Goal: Transaction & Acquisition: Purchase product/service

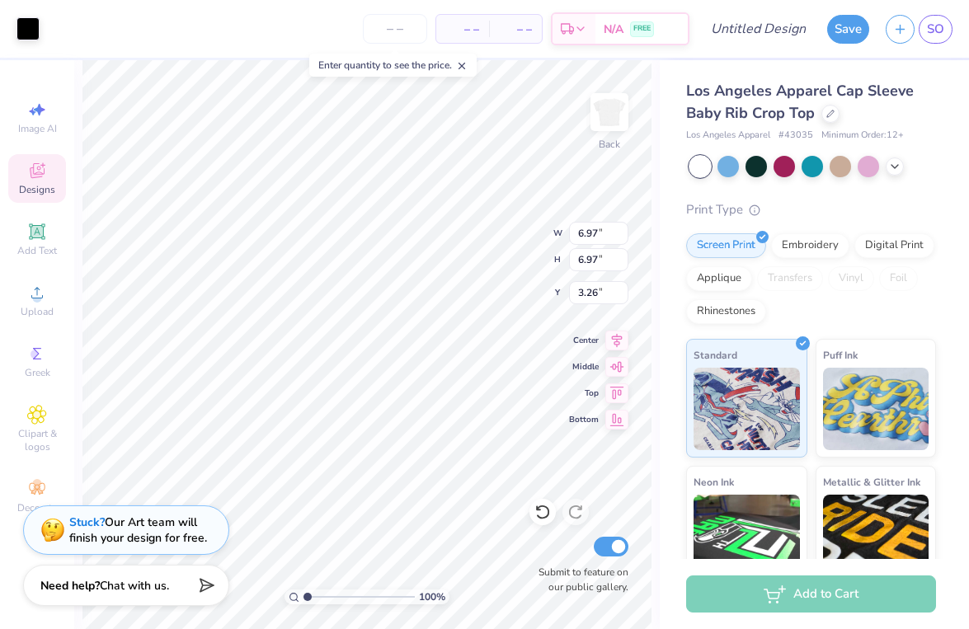
type input "2.05"
click at [846, 31] on button "Save" at bounding box center [848, 26] width 42 height 29
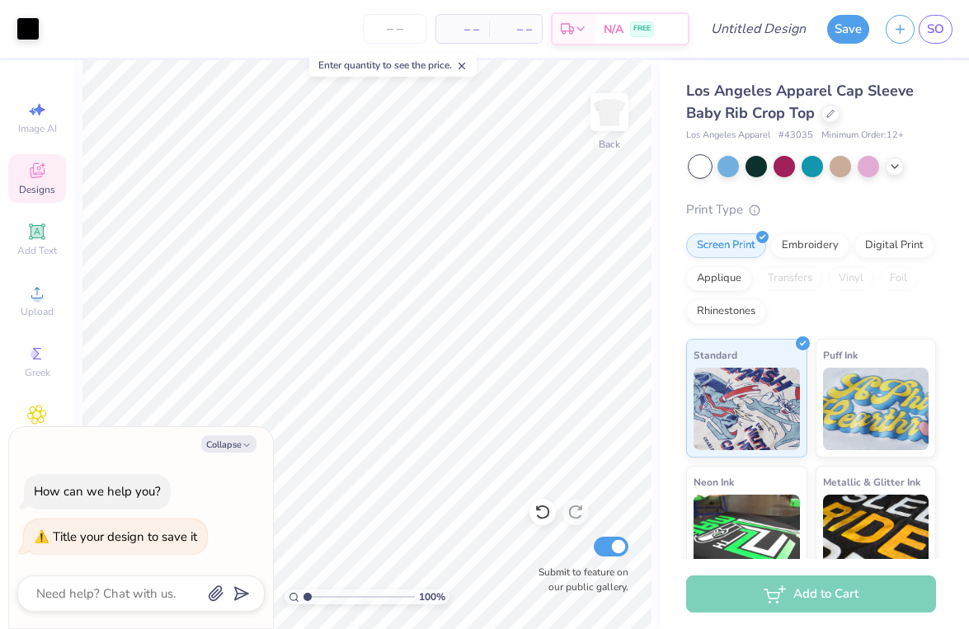
click at [42, 178] on icon at bounding box center [37, 171] width 20 height 20
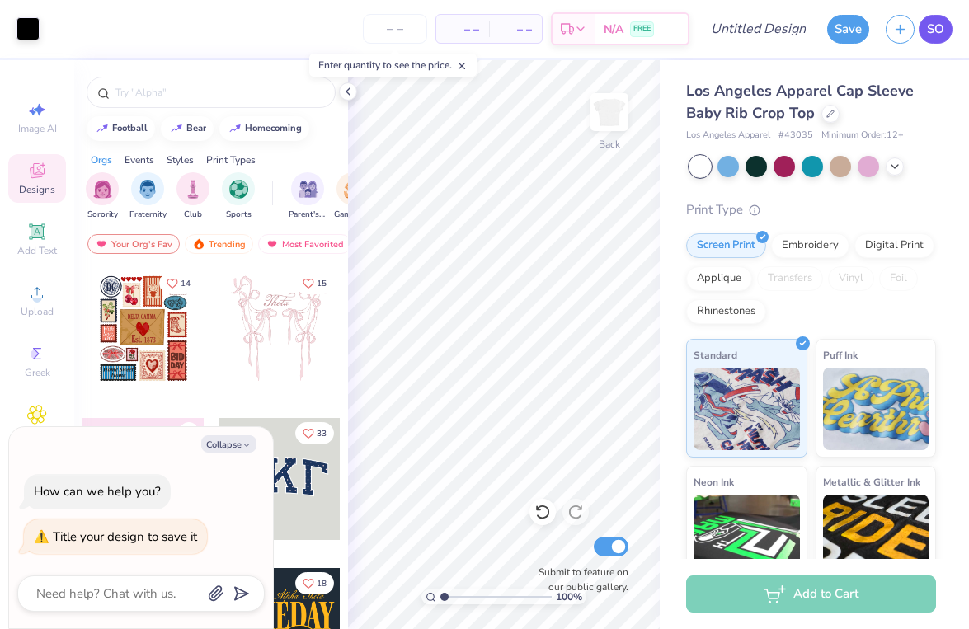
click at [930, 33] on span "SO" at bounding box center [935, 29] width 17 height 19
type textarea "x"
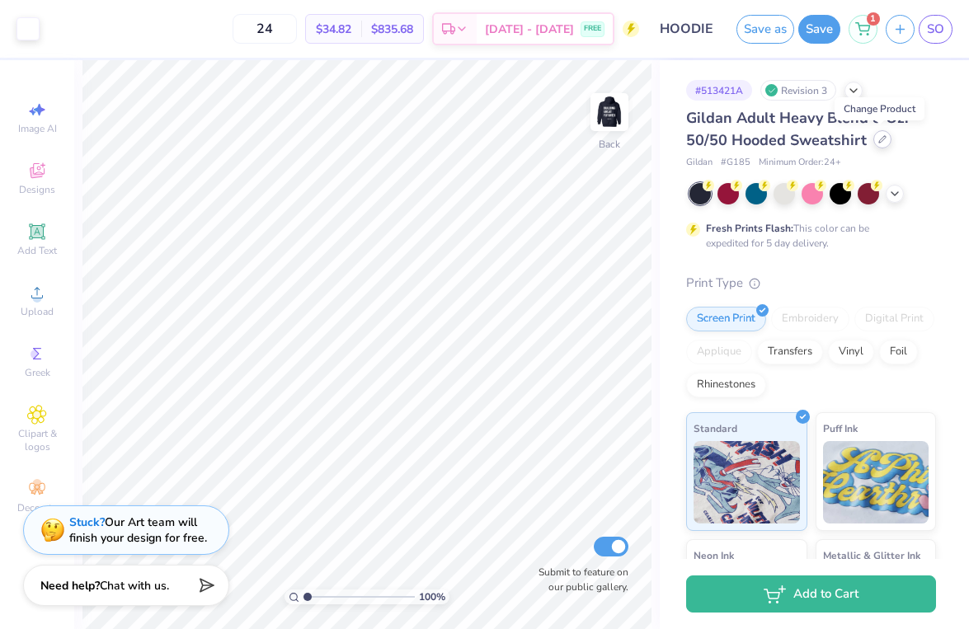
click at [884, 144] on div at bounding box center [883, 139] width 18 height 18
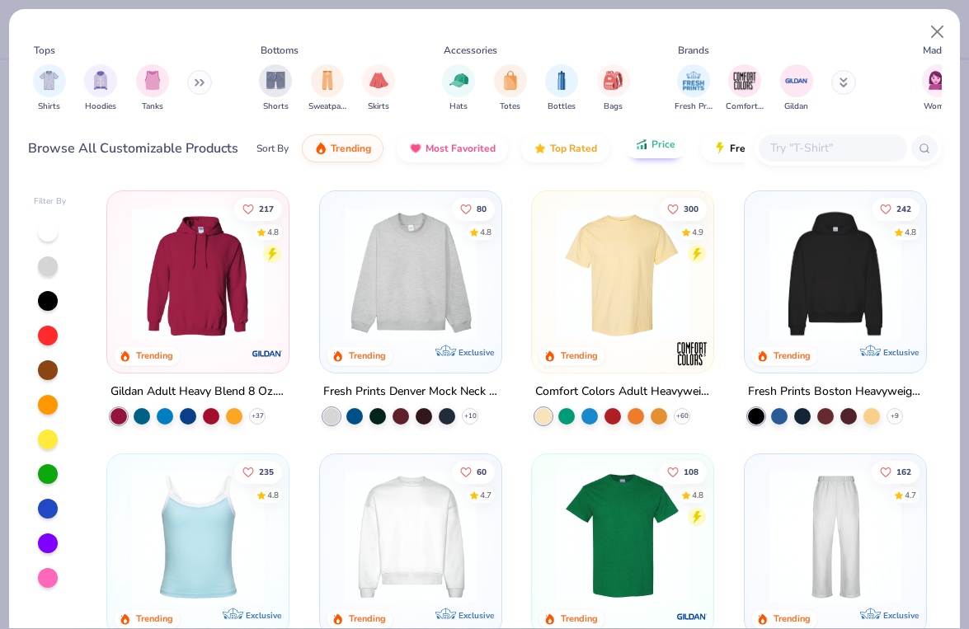
click at [671, 152] on button "Price" at bounding box center [655, 144] width 65 height 28
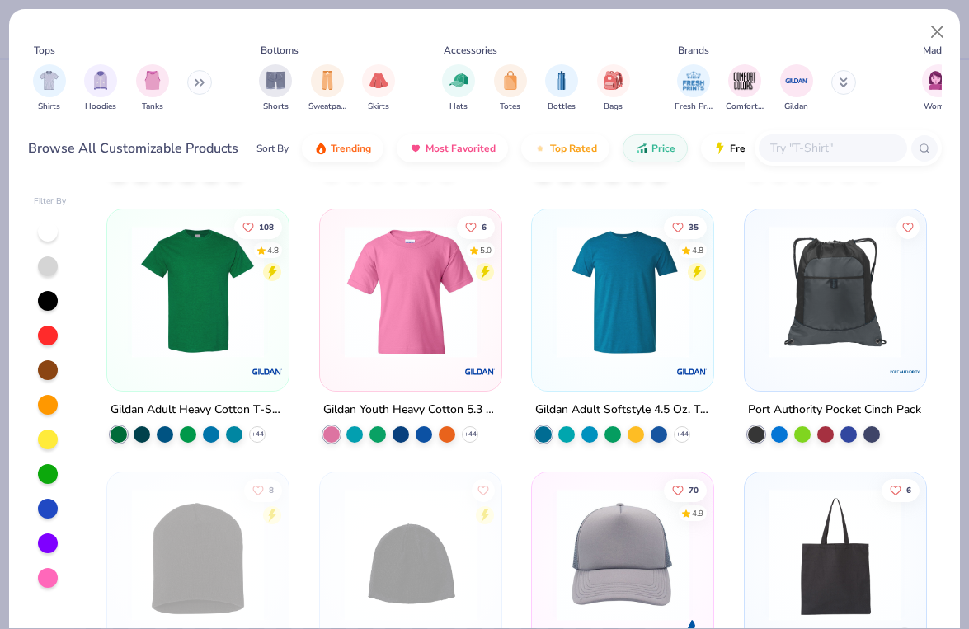
scroll to position [504, 0]
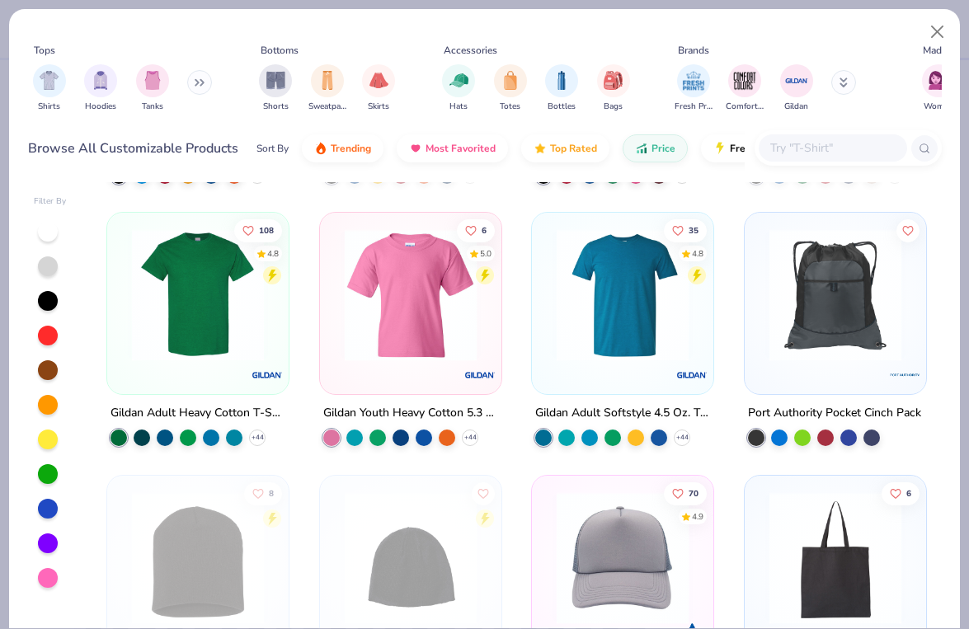
click at [600, 276] on img at bounding box center [623, 295] width 148 height 132
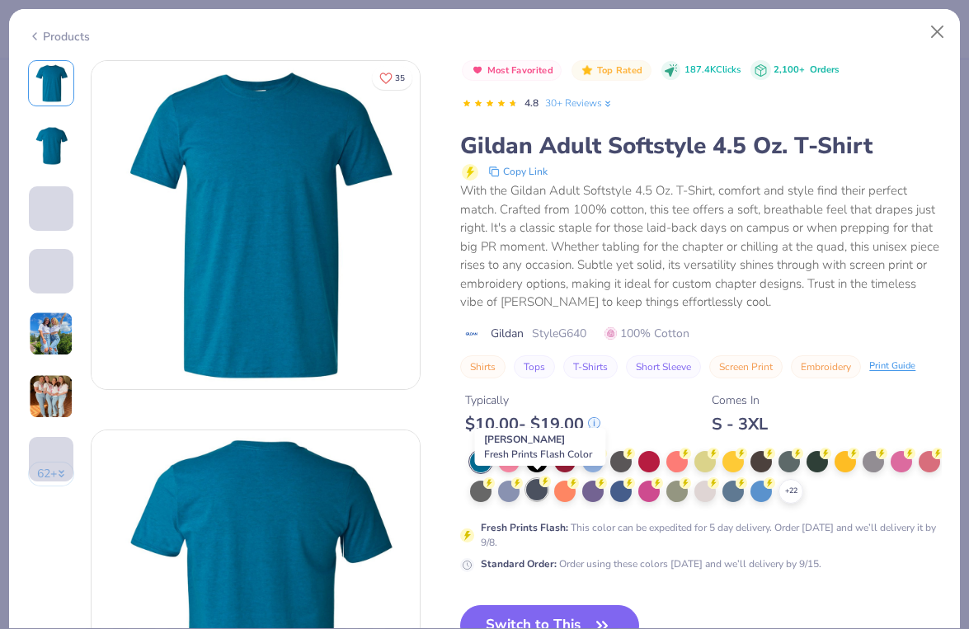
click at [538, 488] on div at bounding box center [536, 489] width 21 height 21
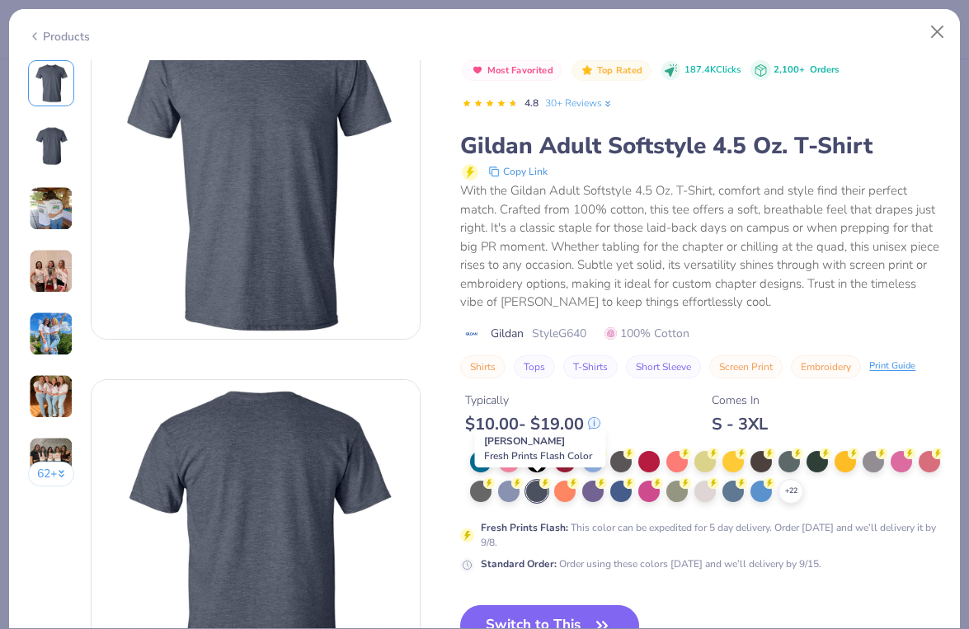
scroll to position [67, 0]
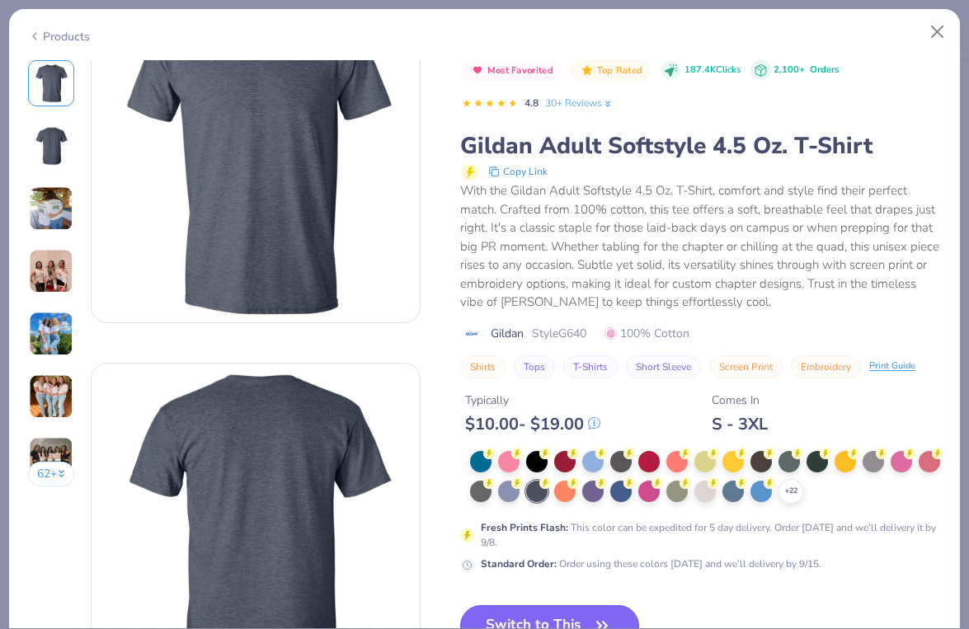
click at [539, 612] on button "Switch to This" at bounding box center [549, 625] width 179 height 41
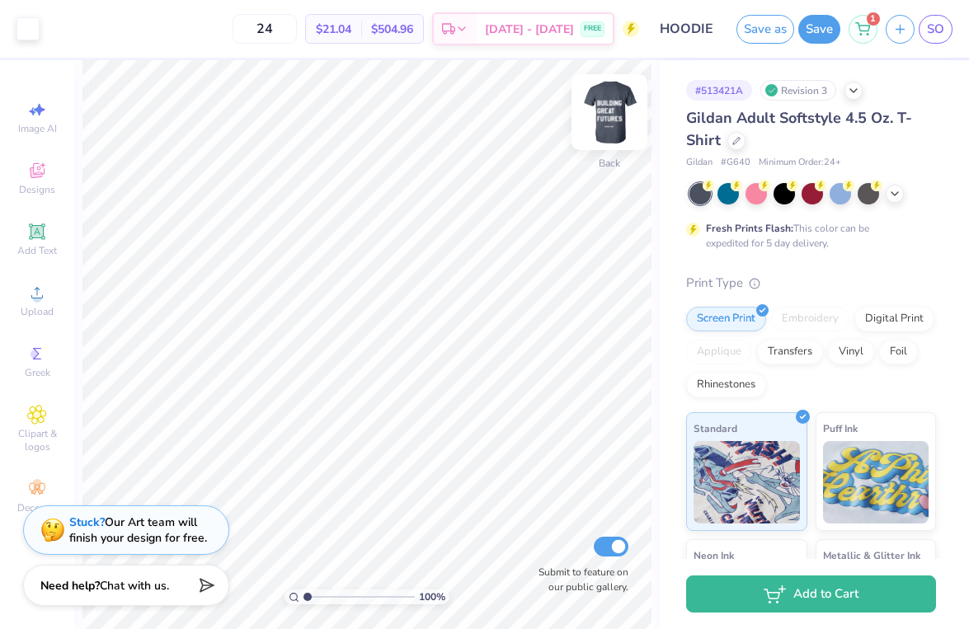
click at [618, 114] on img at bounding box center [610, 112] width 66 height 66
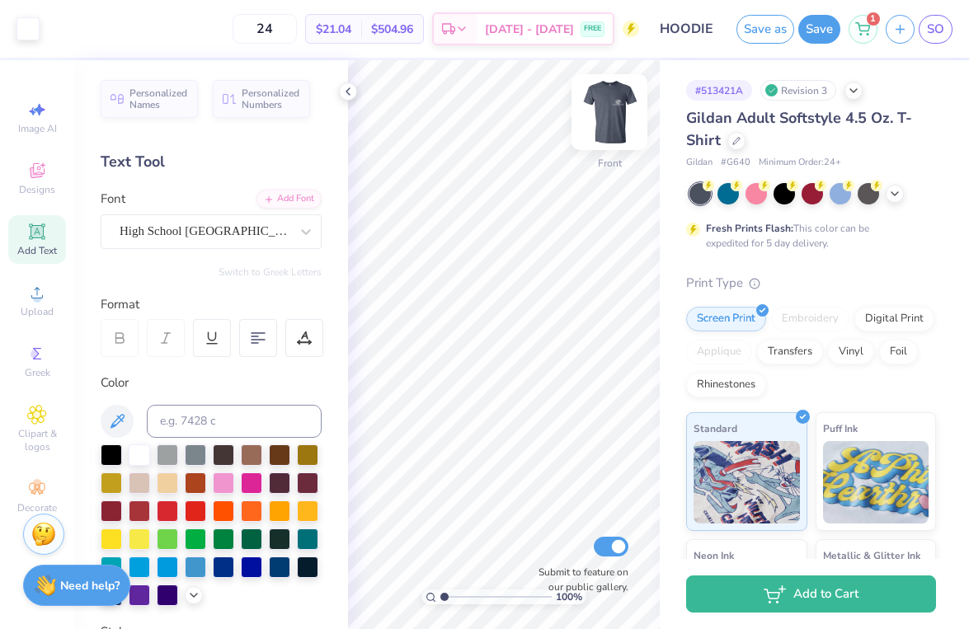
click at [615, 114] on img at bounding box center [610, 112] width 66 height 66
type input "11.60"
type input "9.78"
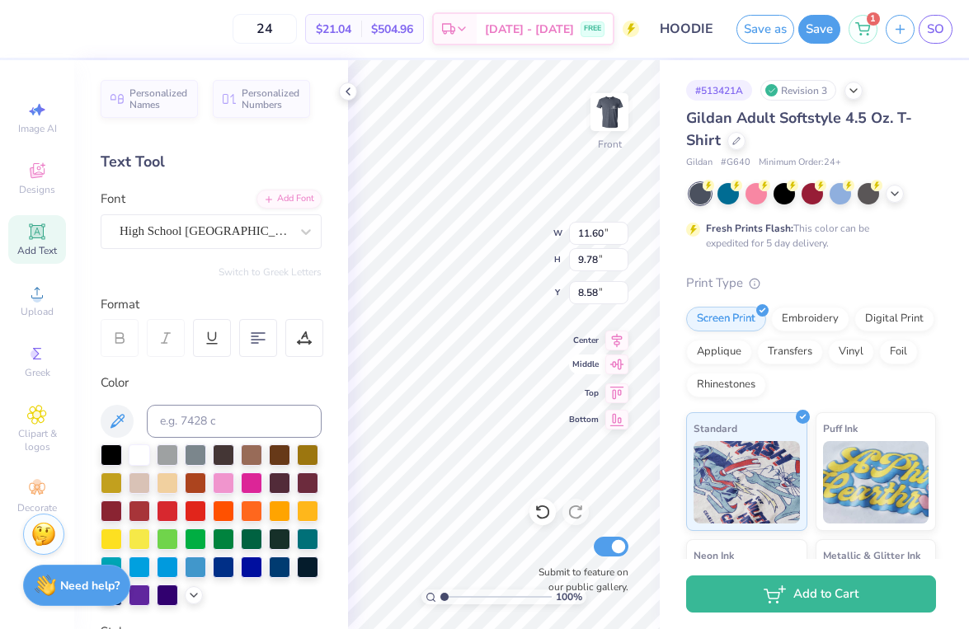
click at [616, 371] on icon at bounding box center [616, 365] width 23 height 20
type input "9.74"
click at [615, 343] on icon at bounding box center [616, 338] width 23 height 20
click at [670, 295] on div "# 513421A Revision 3 Gildan Adult Softstyle 4.5 Oz. T-Shirt Gildan # G640 Minim…" at bounding box center [814, 422] width 309 height 725
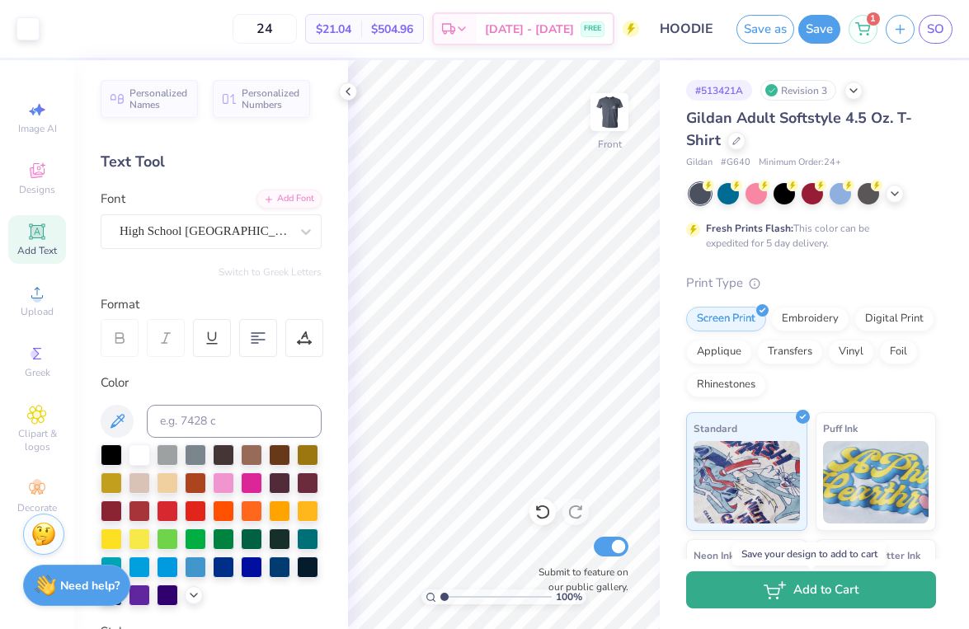
click at [842, 582] on button "Add to Cart" at bounding box center [811, 590] width 250 height 37
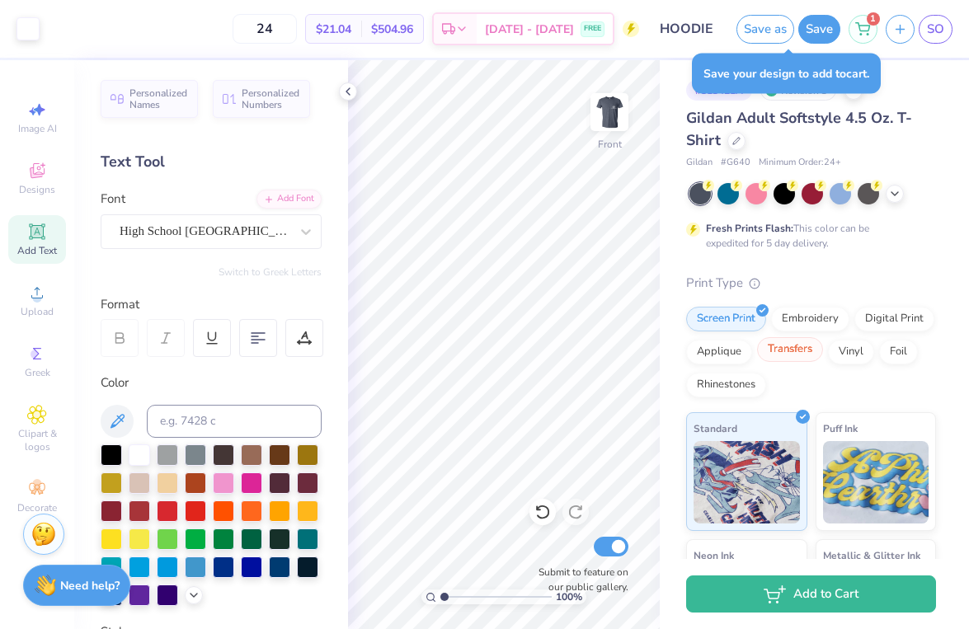
click at [758, 354] on div "Transfers" at bounding box center [790, 349] width 66 height 25
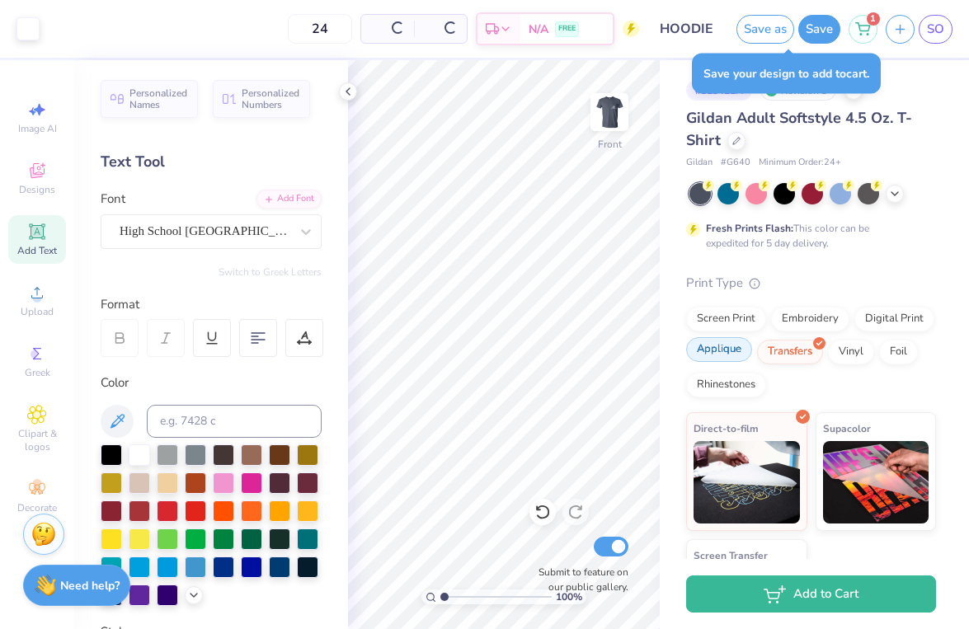
click at [748, 354] on div "Applique" at bounding box center [719, 349] width 66 height 25
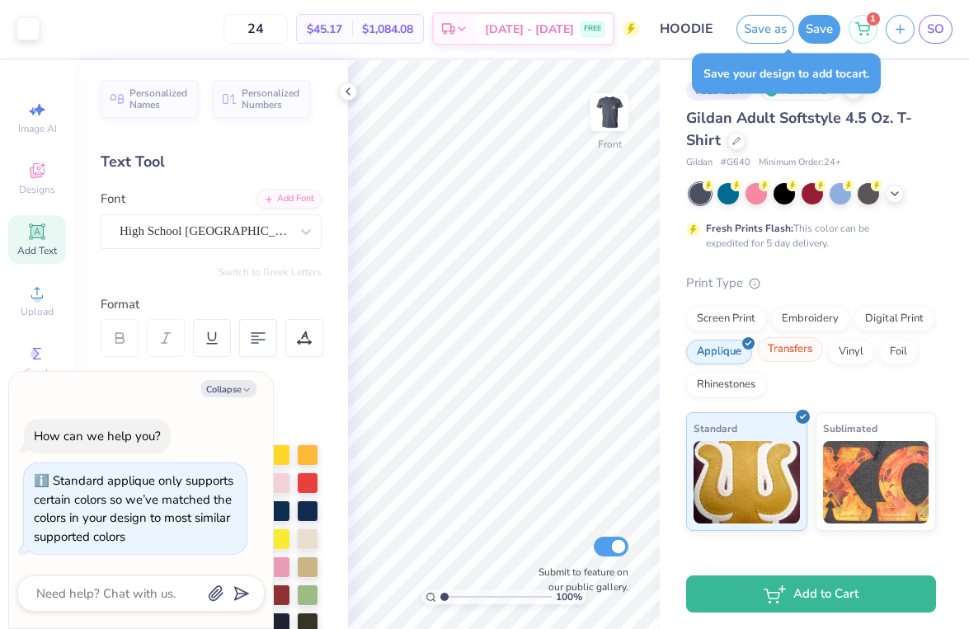
click at [779, 351] on div "Transfers" at bounding box center [790, 349] width 66 height 25
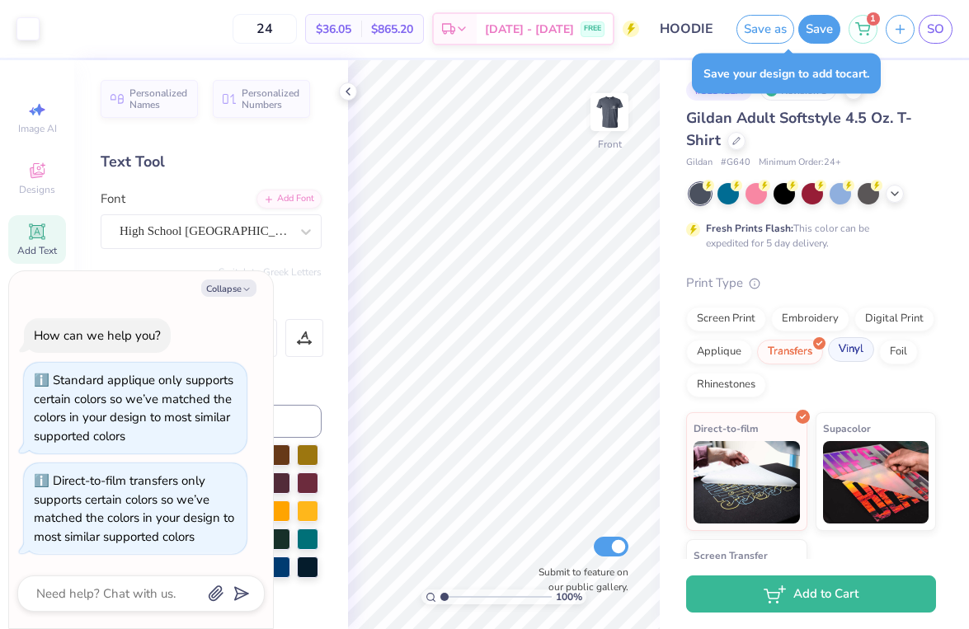
click at [847, 346] on div "Vinyl" at bounding box center [851, 349] width 46 height 25
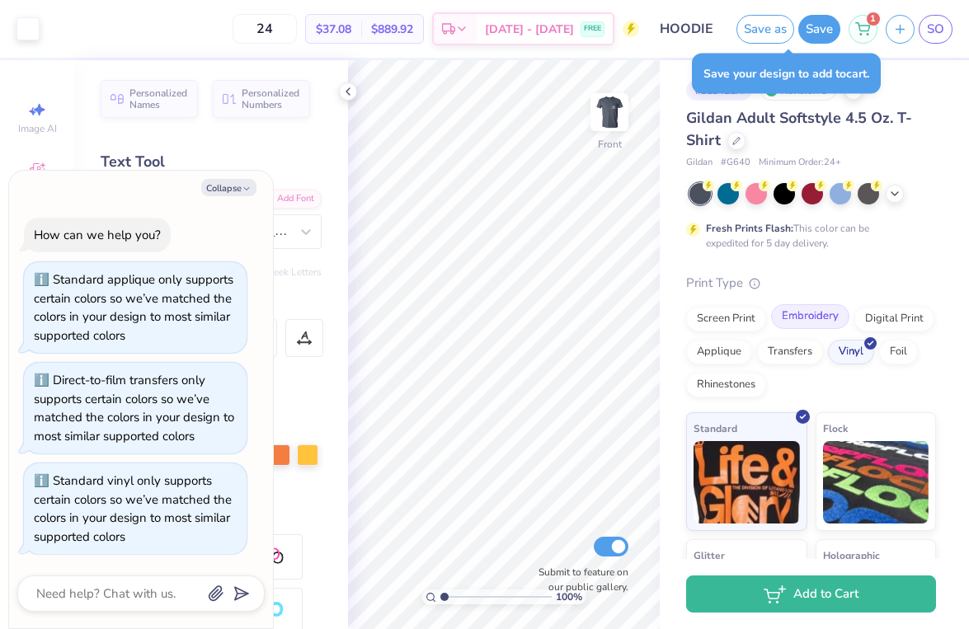
click at [822, 315] on div "Embroidery" at bounding box center [810, 316] width 78 height 25
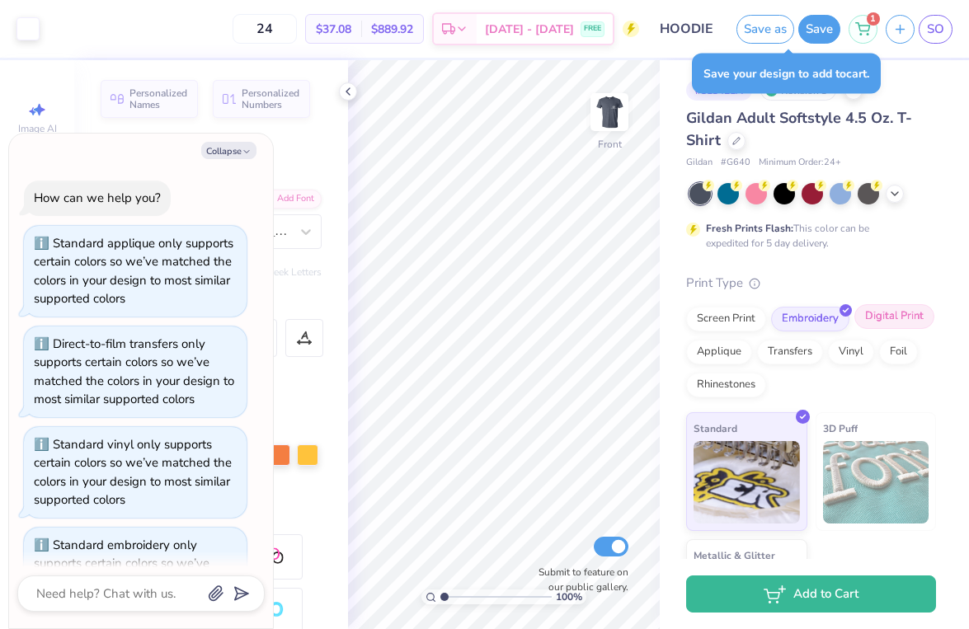
scroll to position [57, 0]
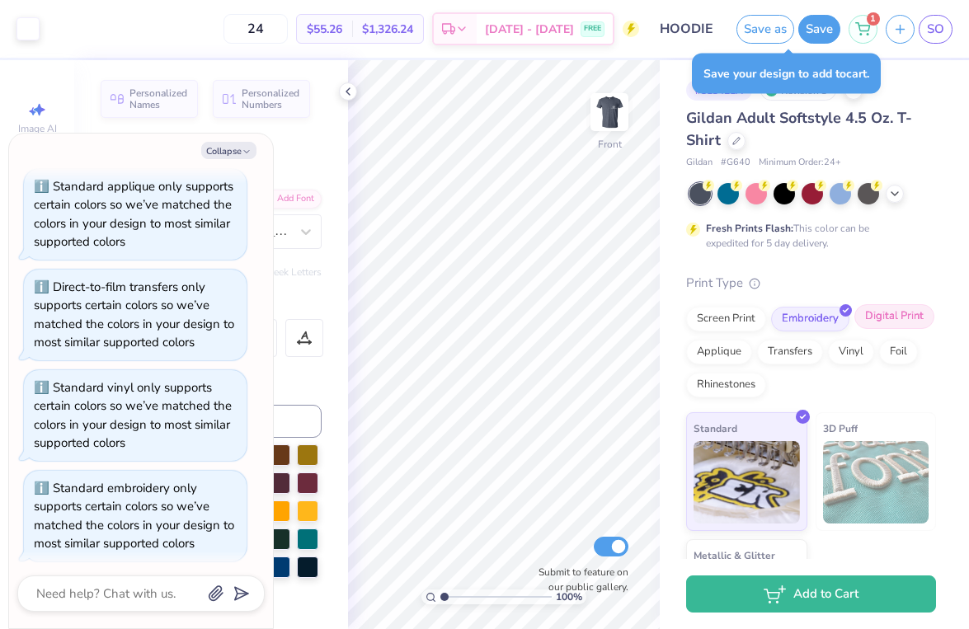
click at [873, 309] on div "Digital Print" at bounding box center [895, 316] width 80 height 25
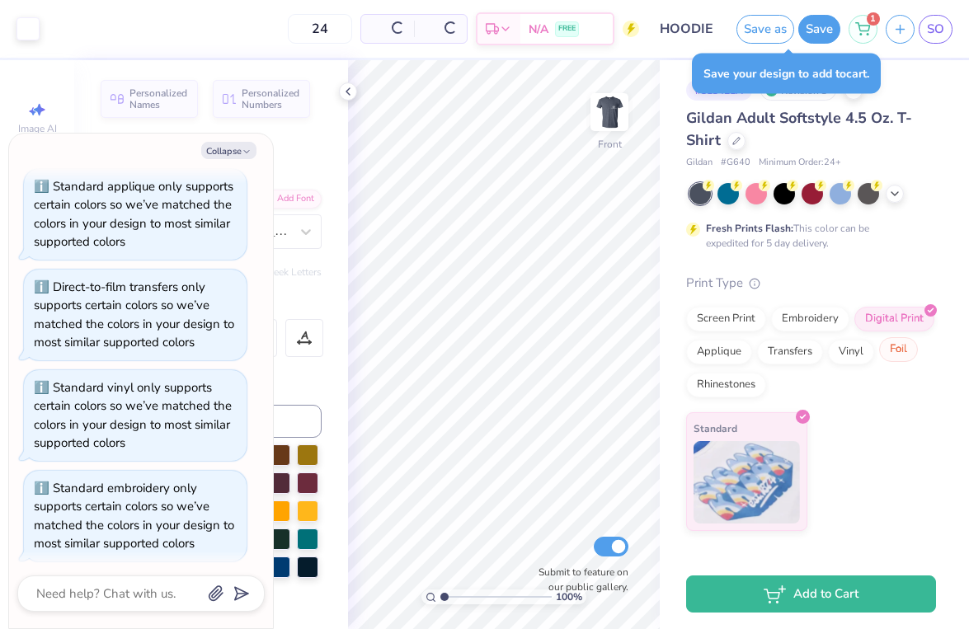
click at [901, 346] on div "Foil" at bounding box center [898, 349] width 39 height 25
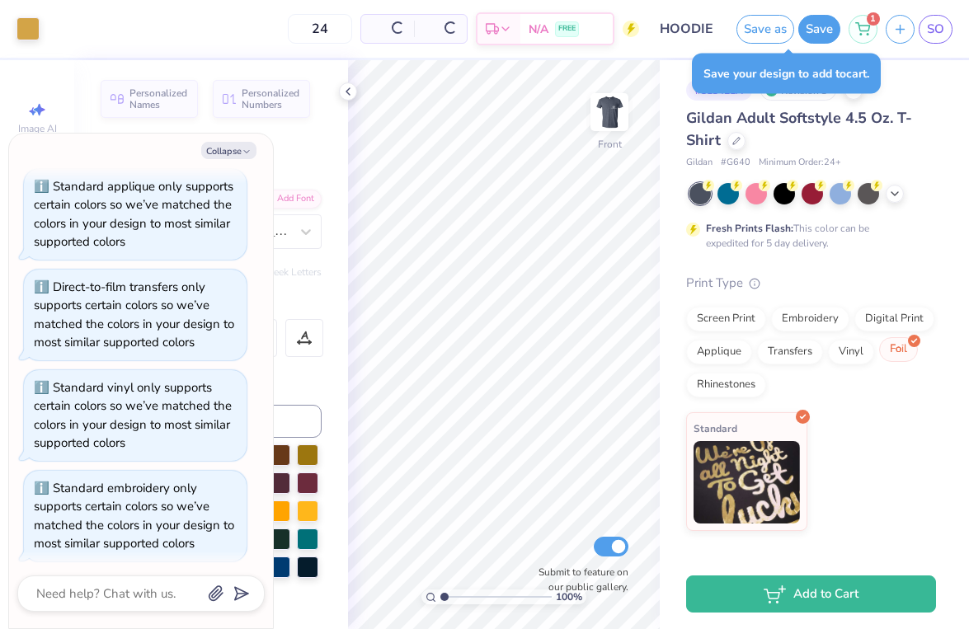
scroll to position [156, 0]
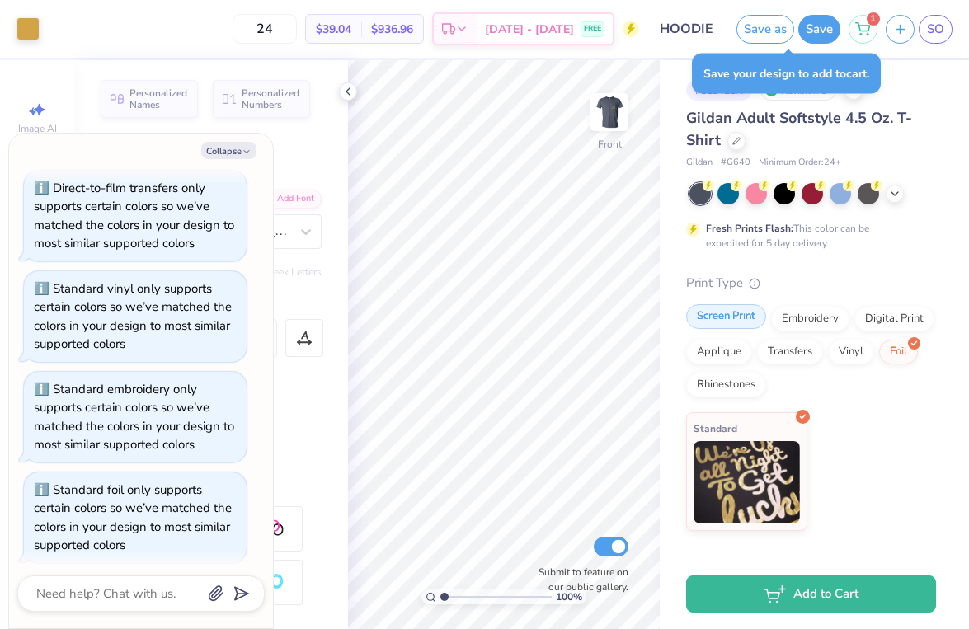
click at [739, 323] on div "Screen Print" at bounding box center [726, 316] width 80 height 25
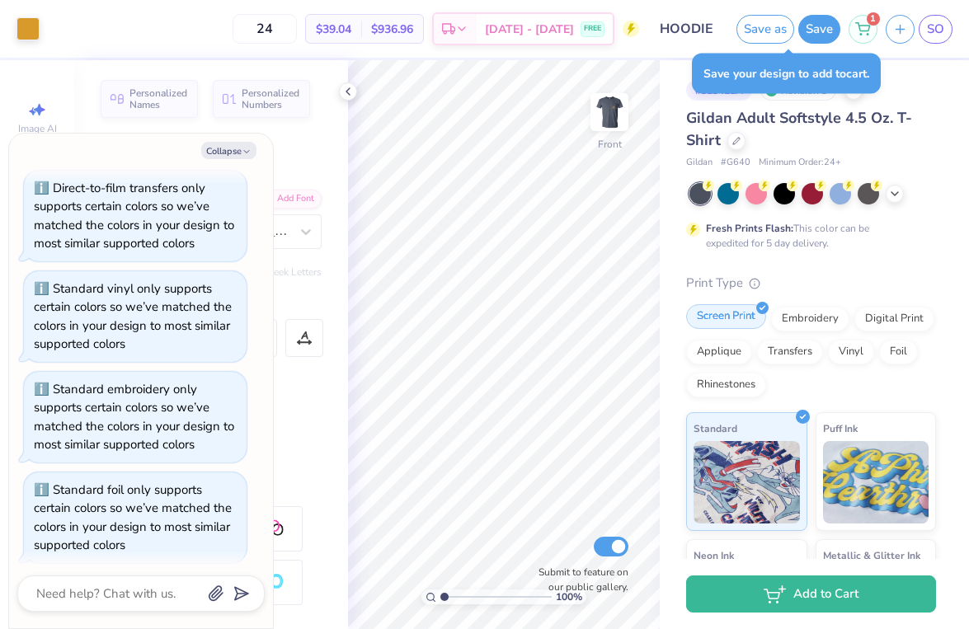
scroll to position [255, 0]
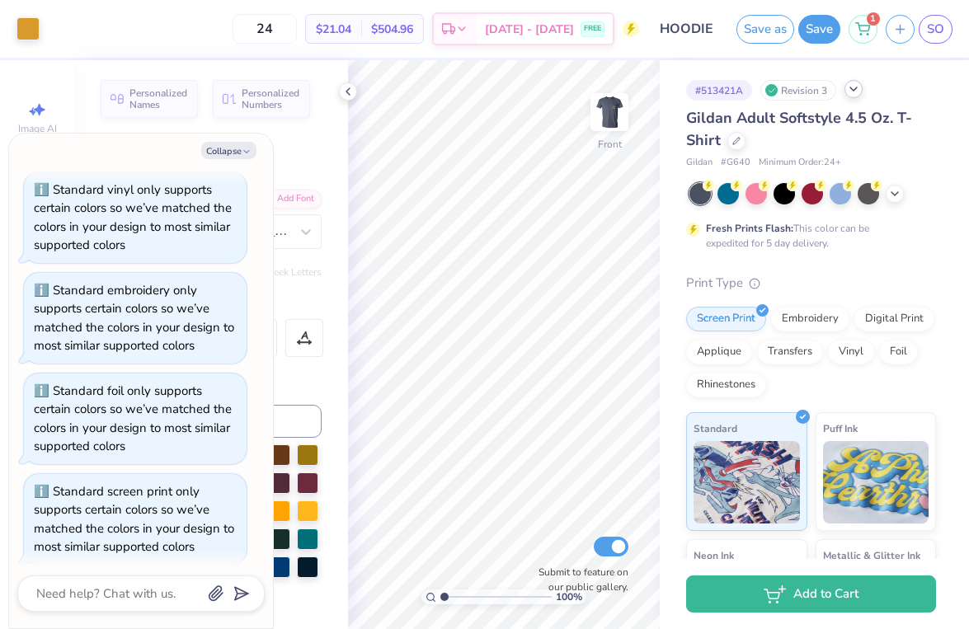
click at [855, 87] on icon at bounding box center [853, 88] width 13 height 13
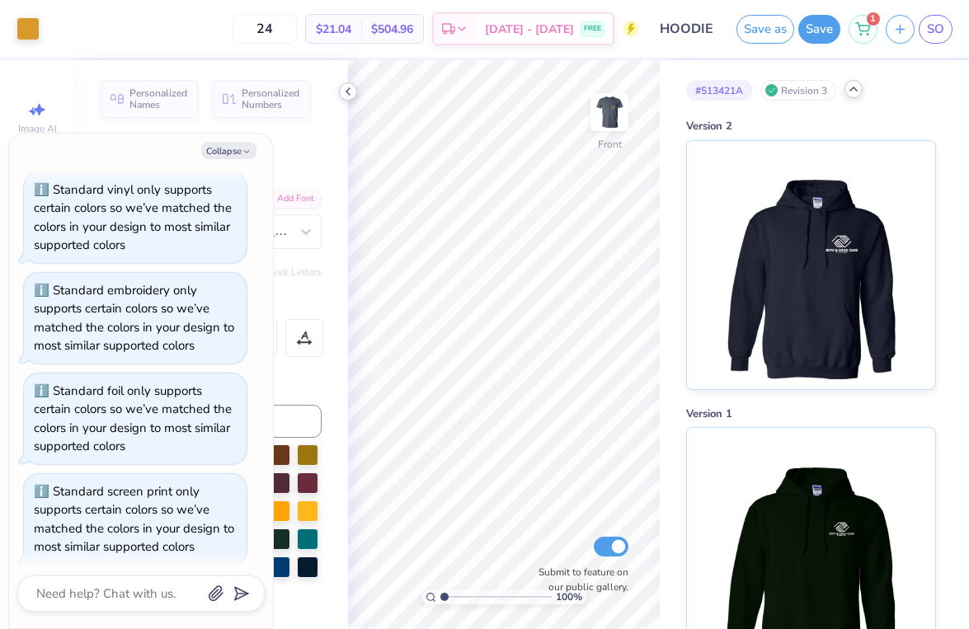
click at [346, 90] on icon at bounding box center [347, 91] width 13 height 13
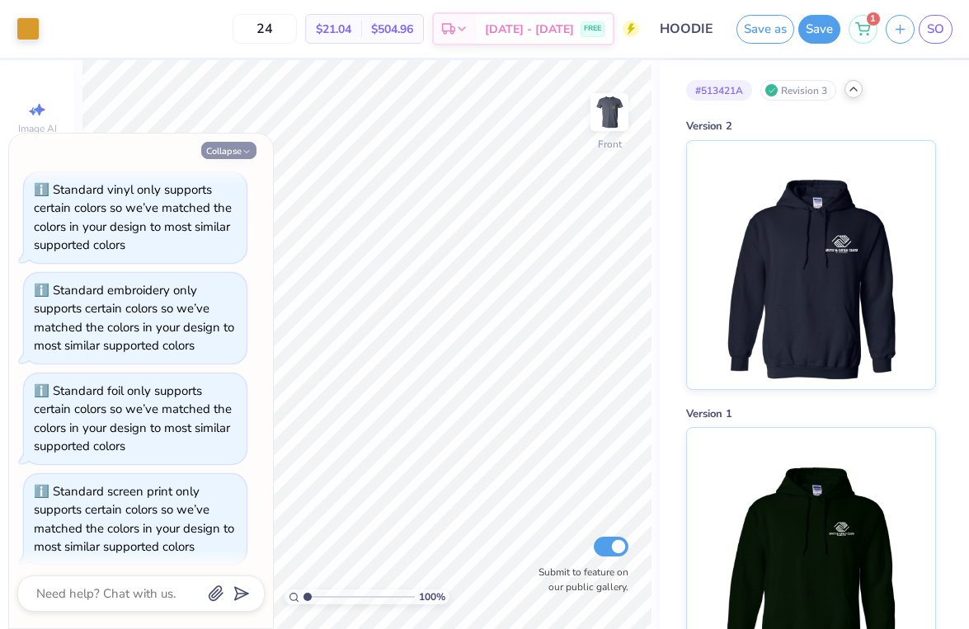
click at [228, 153] on button "Collapse" at bounding box center [228, 150] width 55 height 17
type textarea "x"
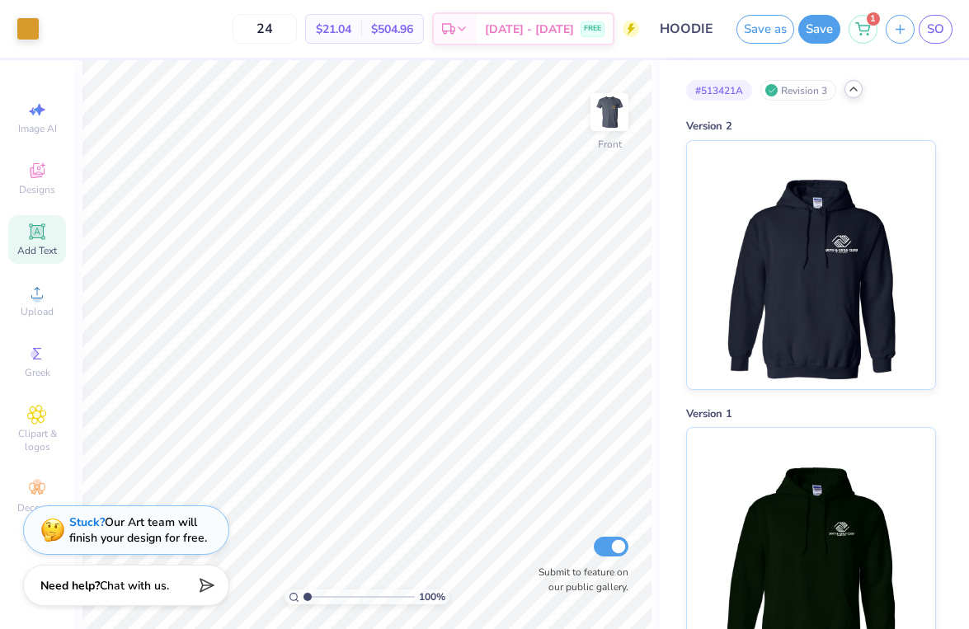
scroll to position [0, 0]
click at [855, 86] on icon at bounding box center [853, 88] width 13 height 13
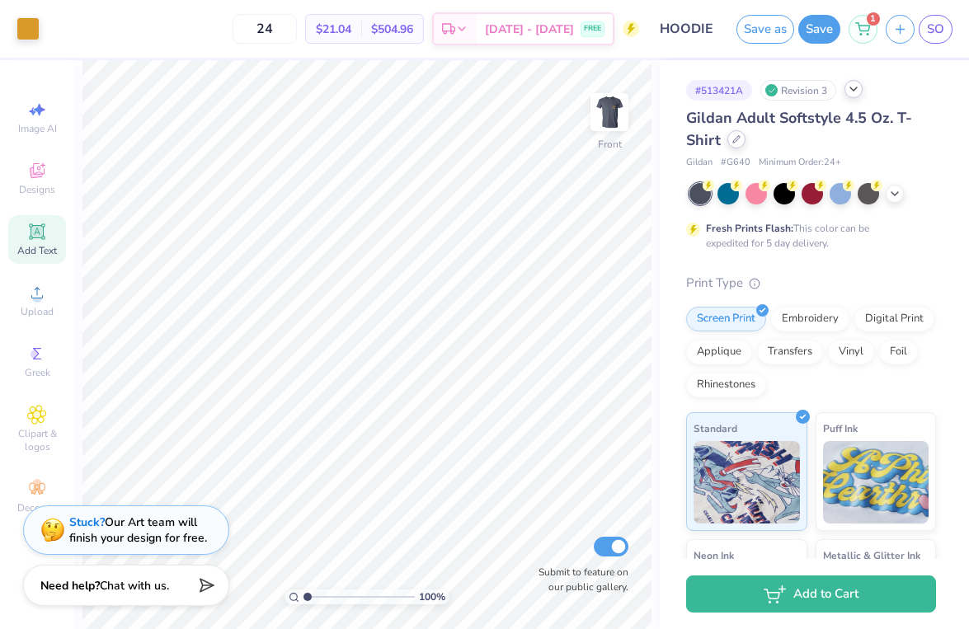
click at [741, 138] on icon at bounding box center [736, 139] width 8 height 8
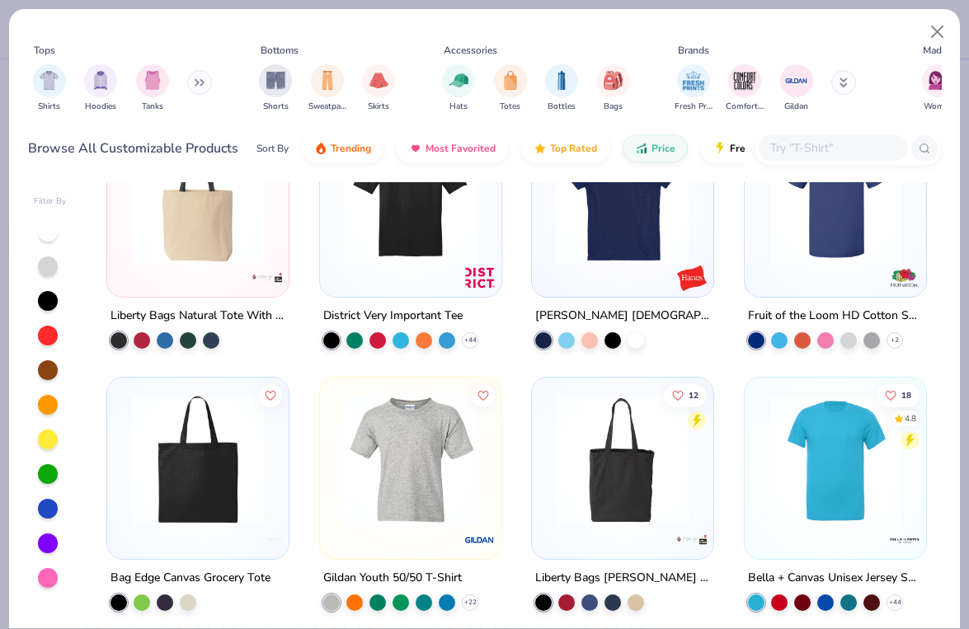
scroll to position [2452, 0]
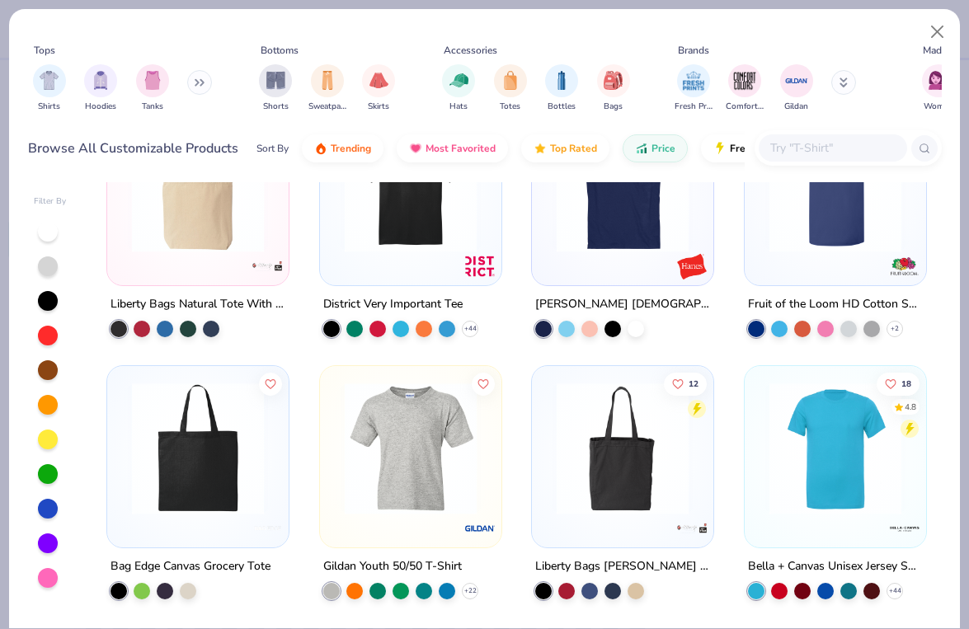
click at [416, 450] on img at bounding box center [411, 449] width 148 height 132
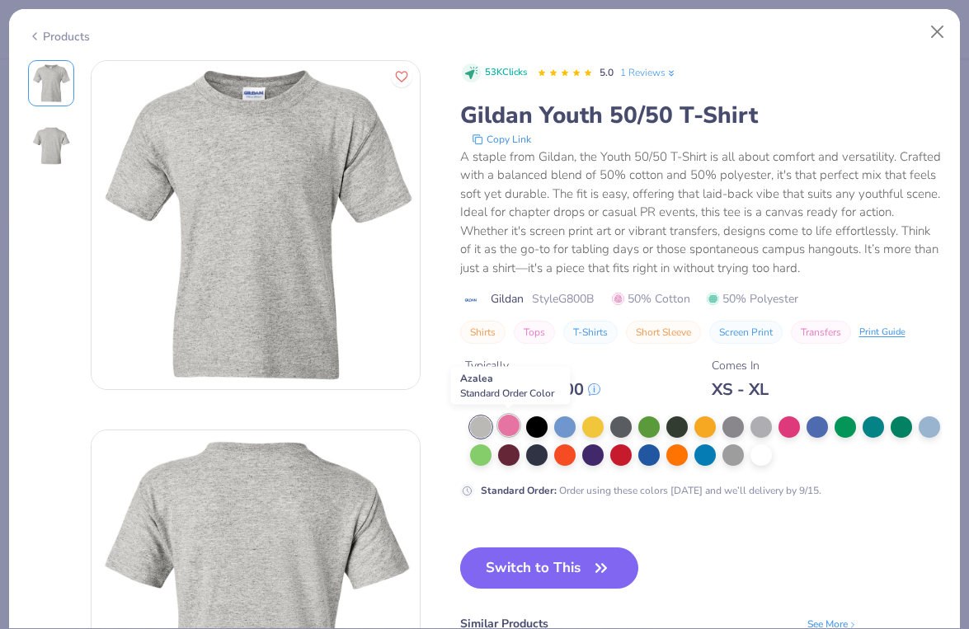
click at [519, 426] on div at bounding box center [508, 425] width 21 height 21
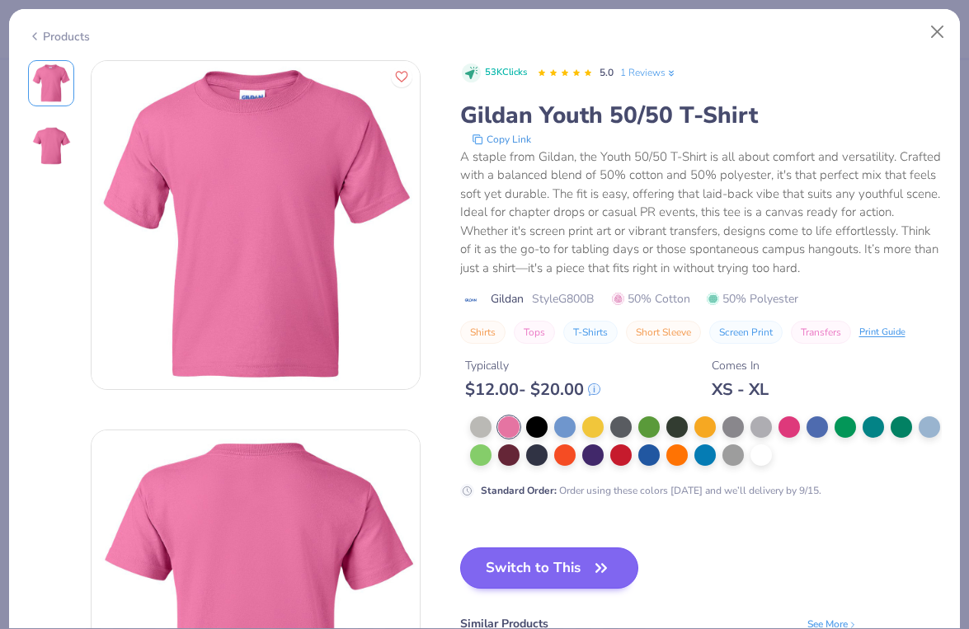
click at [575, 570] on button "Switch to This" at bounding box center [549, 568] width 179 height 41
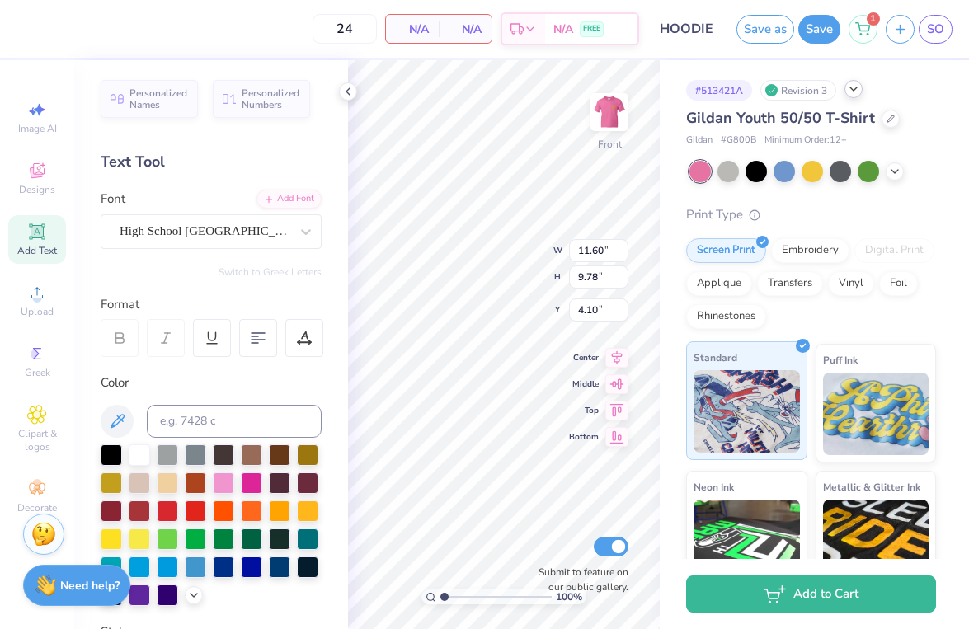
click at [761, 370] on img at bounding box center [747, 411] width 106 height 82
click at [141, 455] on div at bounding box center [139, 453] width 21 height 21
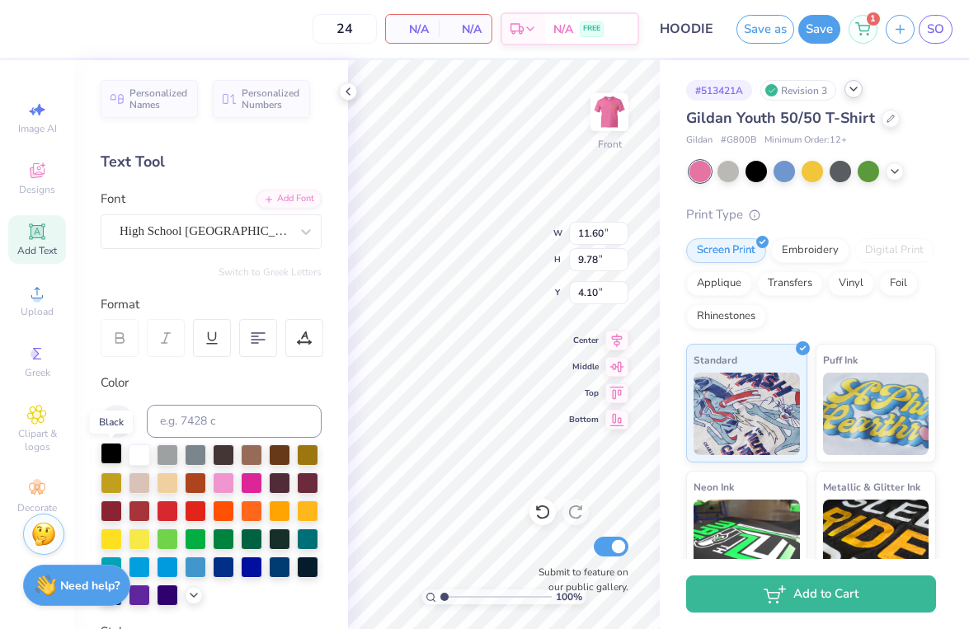
click at [112, 453] on div at bounding box center [111, 453] width 21 height 21
click at [135, 453] on div at bounding box center [139, 453] width 21 height 21
click at [247, 568] on div at bounding box center [251, 565] width 21 height 21
click at [226, 568] on div at bounding box center [223, 565] width 21 height 21
click at [170, 588] on div at bounding box center [167, 593] width 21 height 21
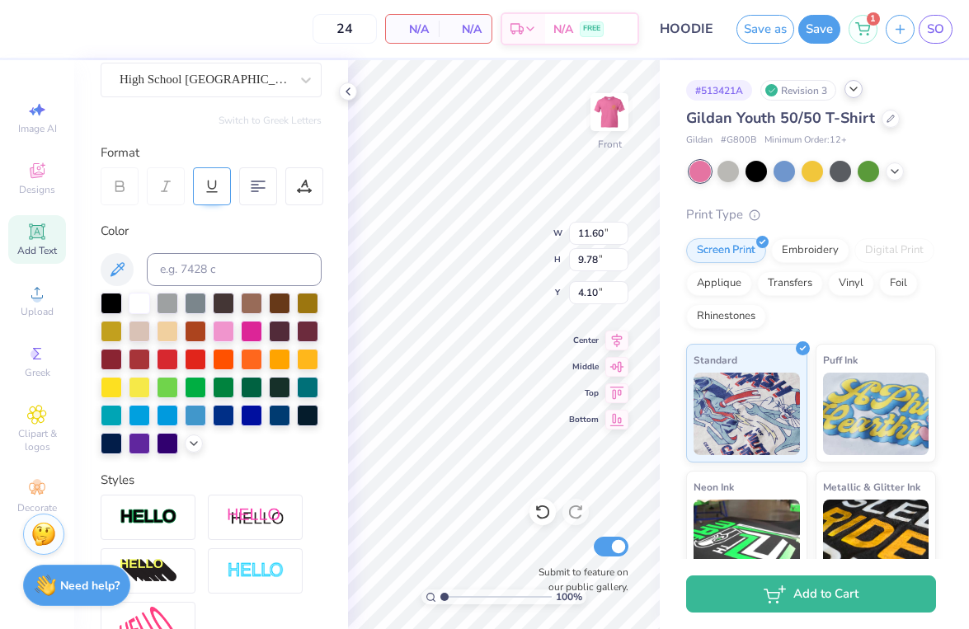
scroll to position [165, 0]
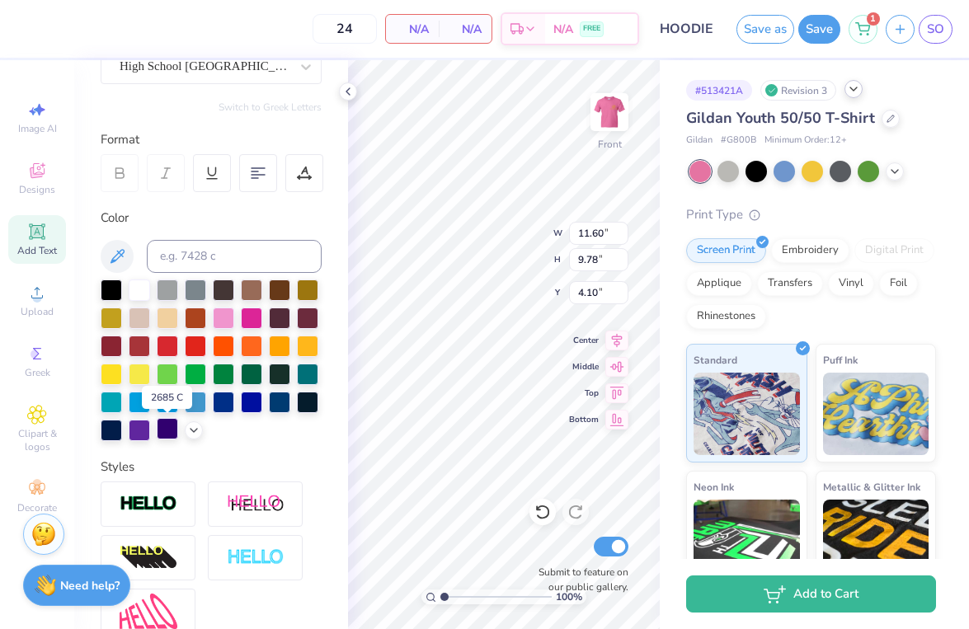
click at [162, 432] on div at bounding box center [167, 428] width 21 height 21
type input "8.01"
type input "6.75"
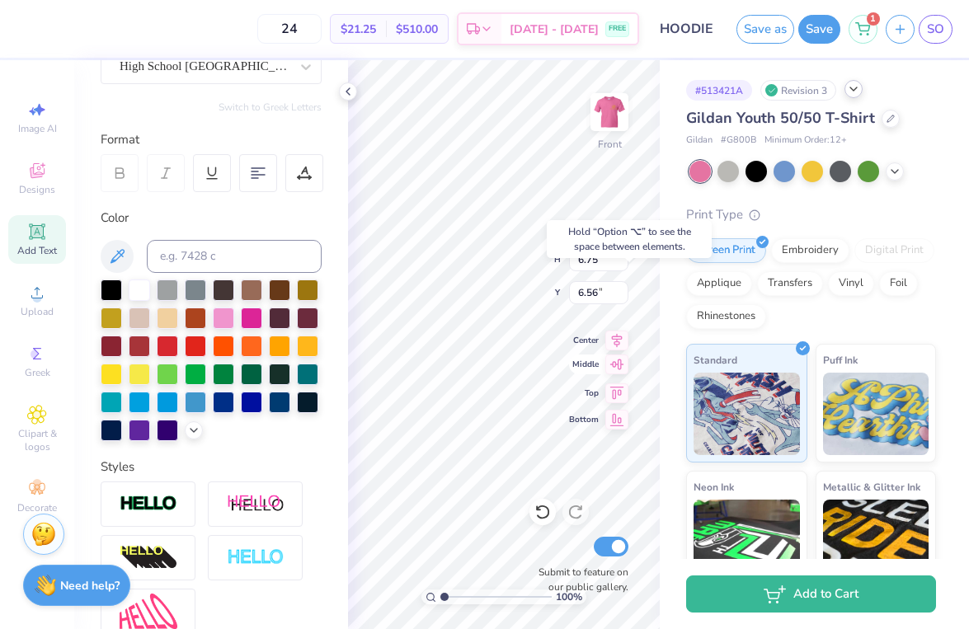
click at [612, 370] on icon at bounding box center [616, 365] width 23 height 20
type input "6.13"
click at [613, 345] on icon at bounding box center [616, 338] width 23 height 20
type input "4.34"
type input "0.67"
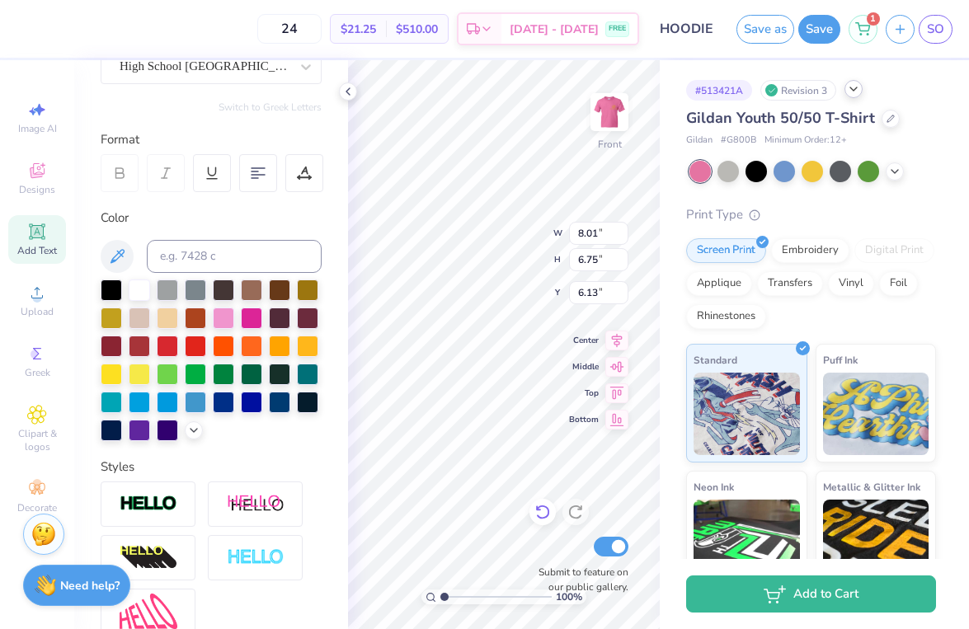
type input "15.66"
click at [157, 433] on div at bounding box center [167, 428] width 21 height 21
click at [666, 501] on div "# 513421A Revision 3 Gildan Youth 50/50 T-Shirt Gildan # G800B Minimum Order: 1…" at bounding box center [814, 388] width 309 height 657
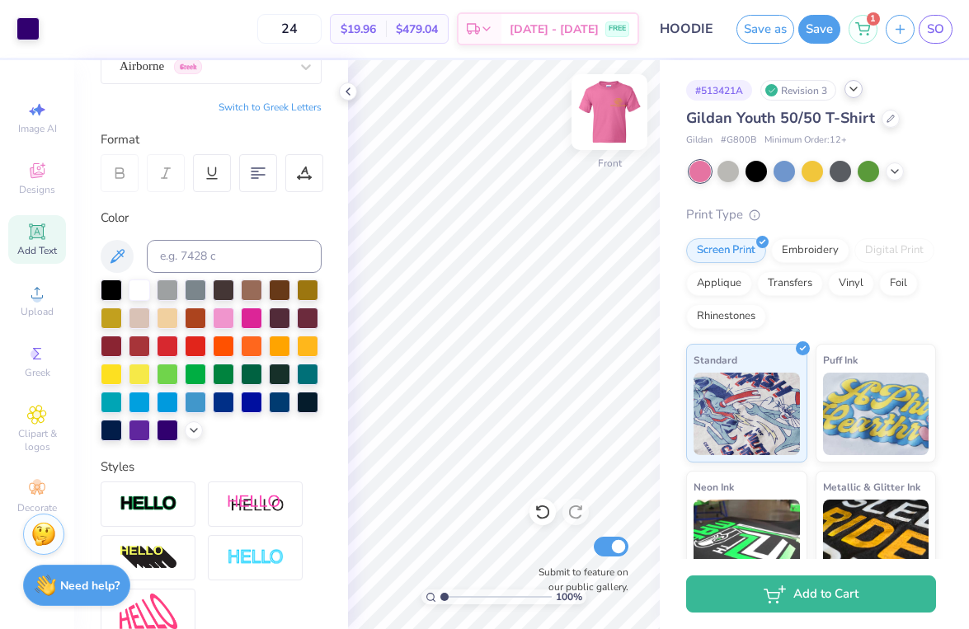
click at [607, 111] on img at bounding box center [610, 112] width 66 height 66
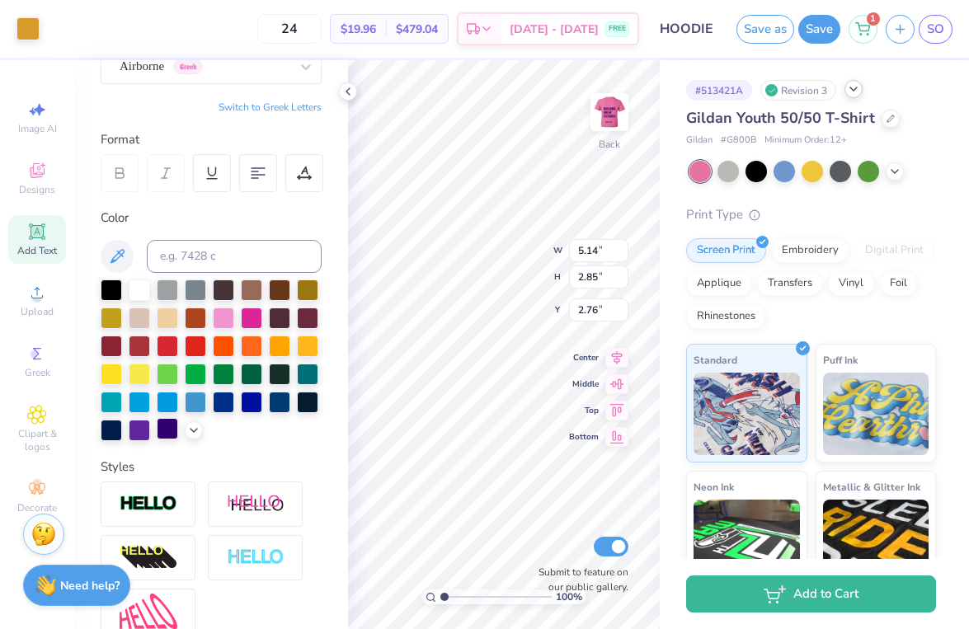
click at [163, 431] on div at bounding box center [167, 428] width 21 height 21
click at [170, 435] on div at bounding box center [167, 428] width 21 height 21
click at [679, 285] on div "# 513421A Revision 3 Gildan Youth 50/50 T-Shirt Gildan # G800B Minimum Order: 1…" at bounding box center [814, 388] width 309 height 657
click at [165, 434] on div at bounding box center [167, 428] width 21 height 21
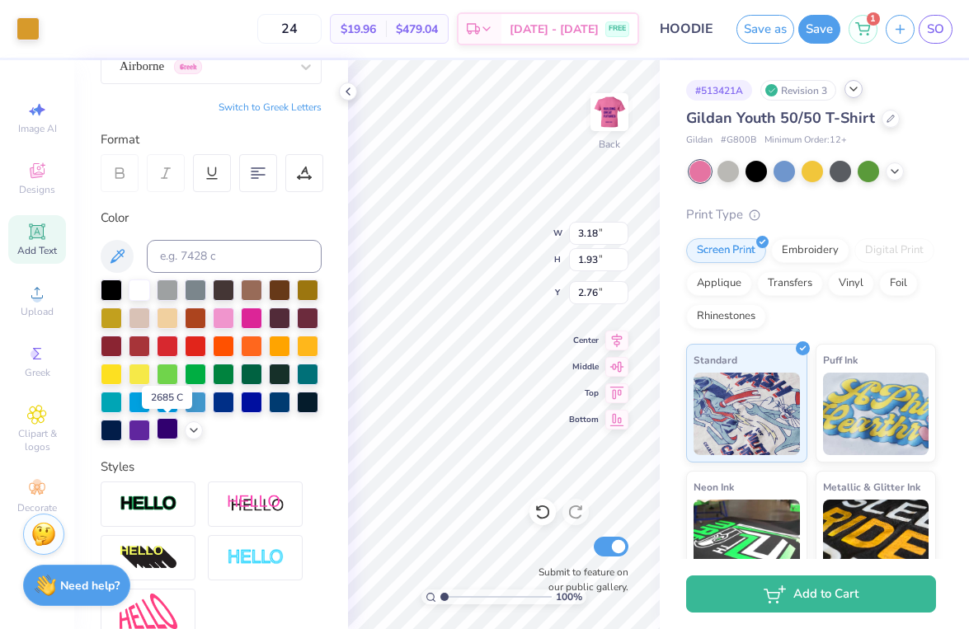
click at [165, 434] on div at bounding box center [167, 428] width 21 height 21
click at [673, 263] on div "# 513421A Revision 3 Gildan Youth 50/50 T-Shirt Gildan # G800B Minimum Order: 1…" at bounding box center [814, 388] width 309 height 657
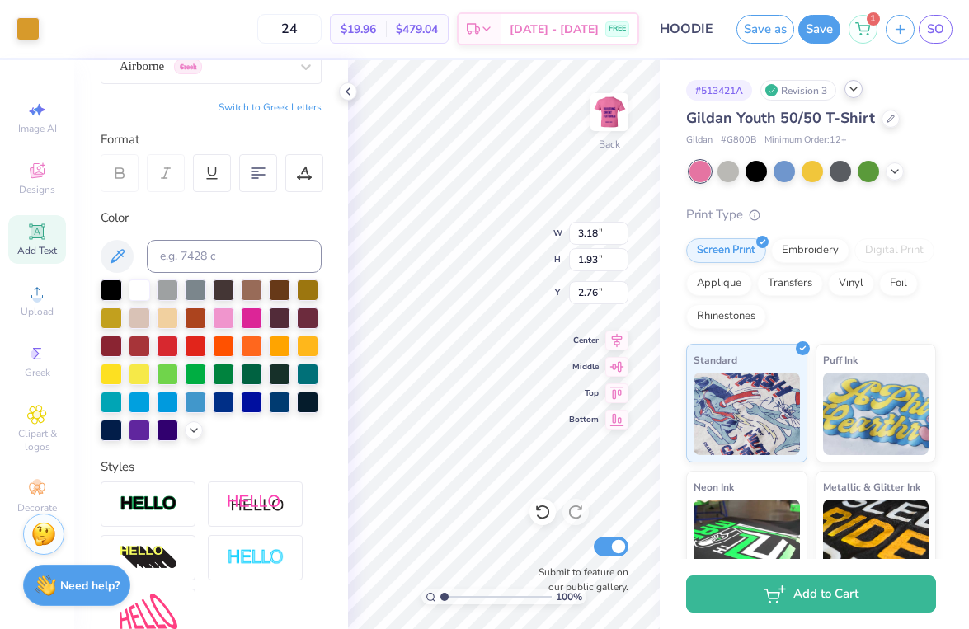
click at [594, 243] on div "100 % Back W 3.18 3.18 " H 1.93 1.93 " Y 2.76 2.76 " Center Middle Top Bottom S…" at bounding box center [504, 344] width 312 height 569
click at [544, 515] on icon at bounding box center [543, 512] width 16 height 16
click at [543, 514] on icon at bounding box center [543, 512] width 16 height 16
click at [819, 259] on div "Embroidery" at bounding box center [810, 248] width 78 height 25
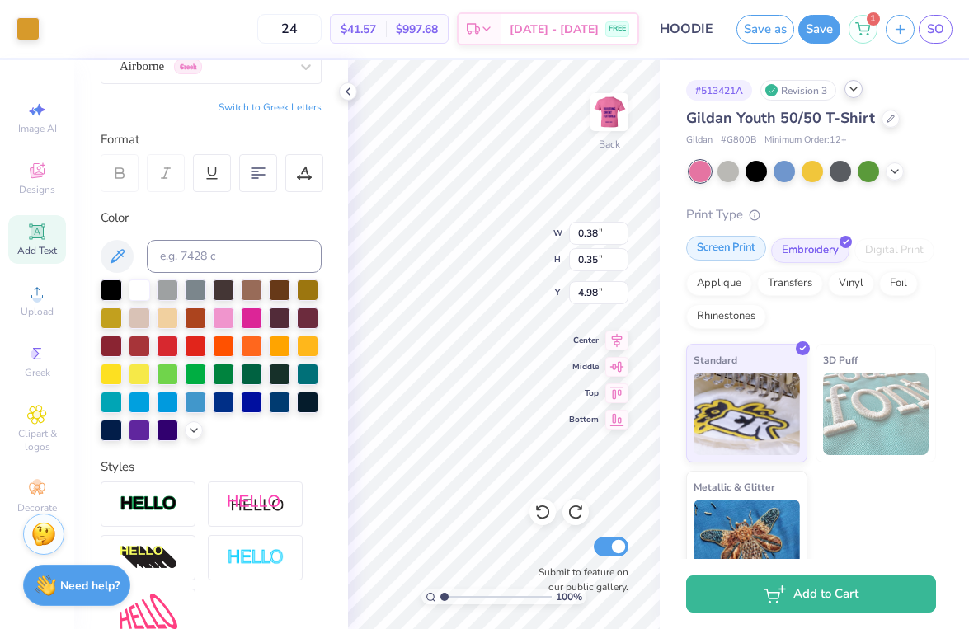
click at [754, 259] on div "Screen Print" at bounding box center [726, 248] width 80 height 25
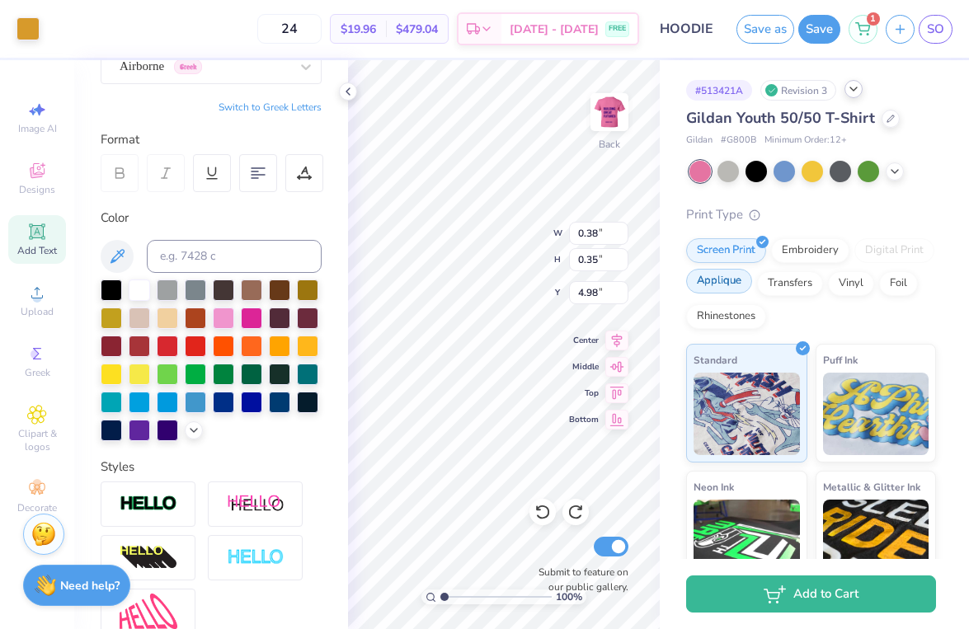
click at [732, 286] on div "Applique" at bounding box center [719, 281] width 66 height 25
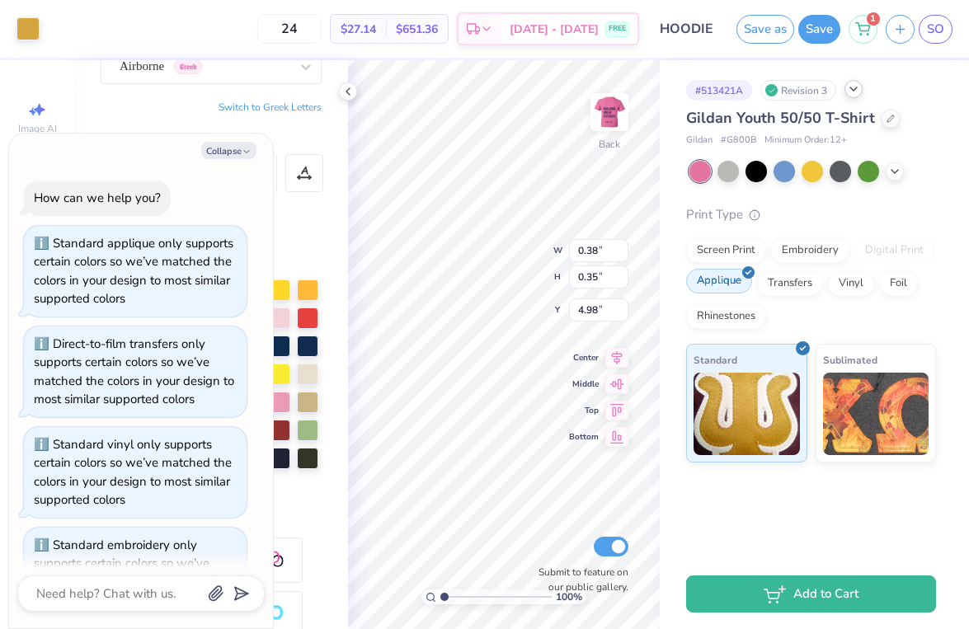
scroll to position [354, 0]
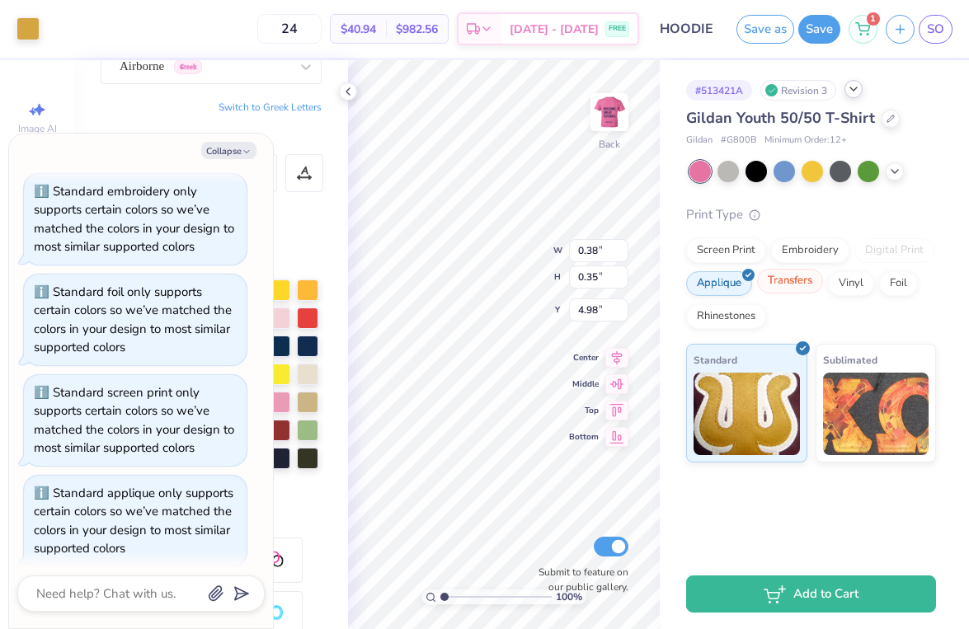
click at [776, 280] on div "Transfers" at bounding box center [790, 281] width 66 height 25
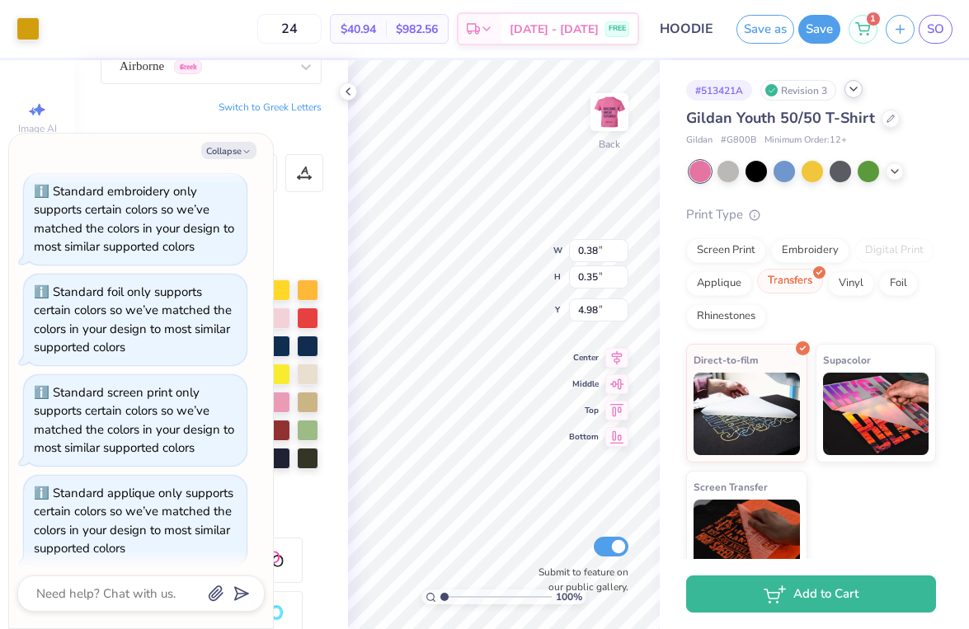
scroll to position [453, 0]
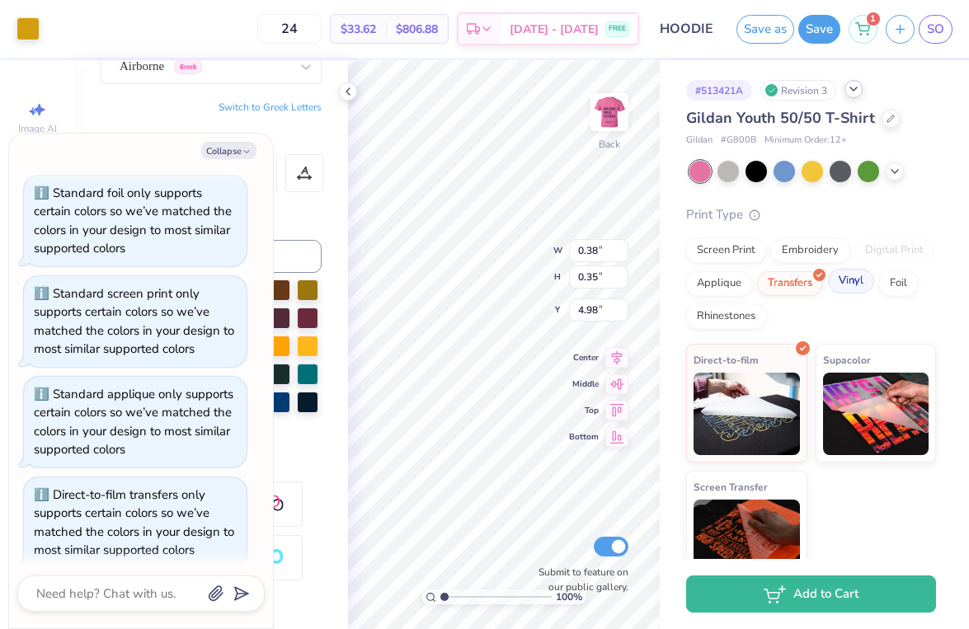
click at [851, 284] on div "Vinyl" at bounding box center [851, 281] width 46 height 25
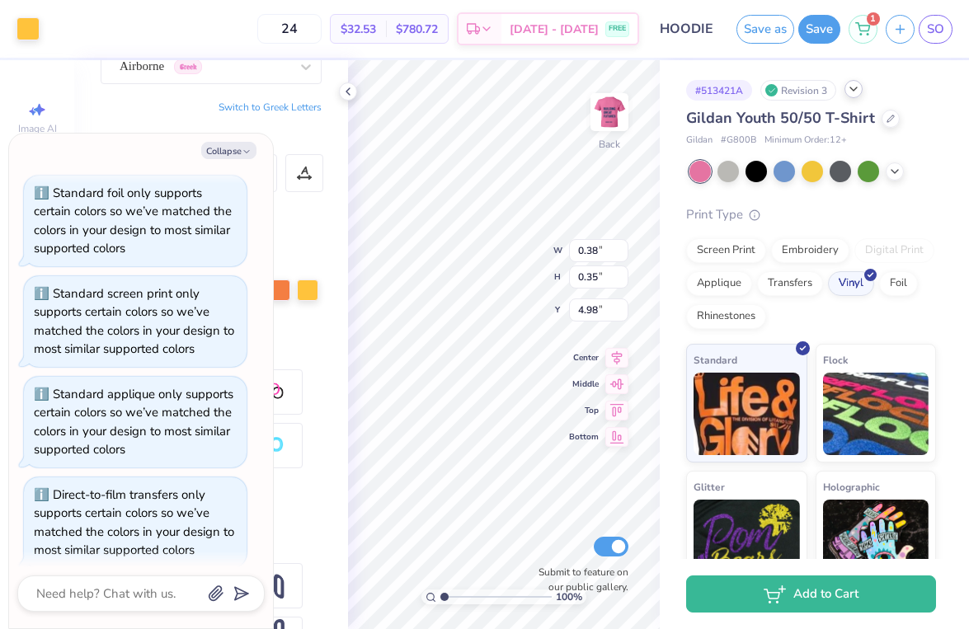
scroll to position [552, 0]
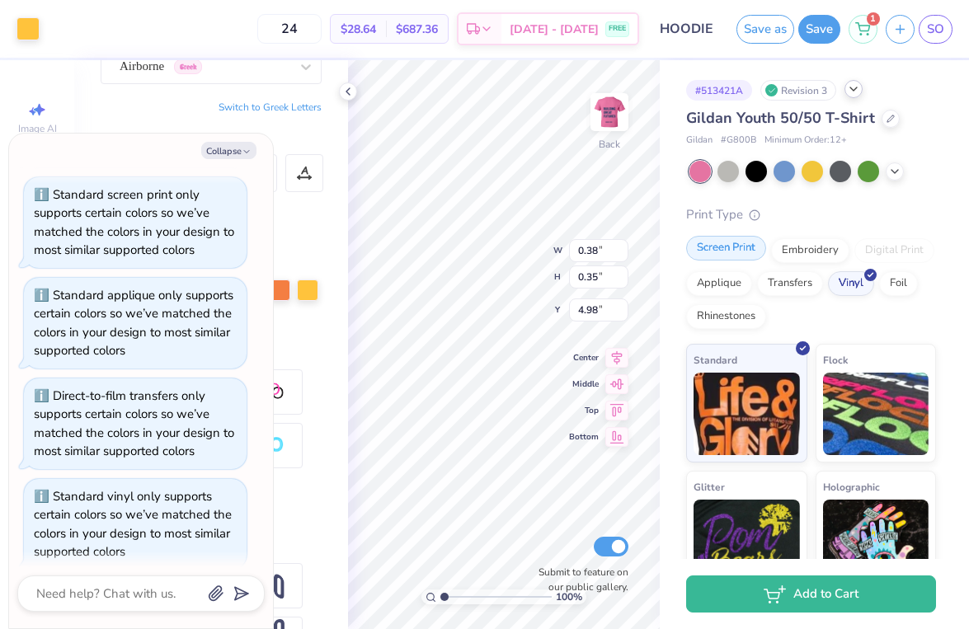
click at [728, 257] on div "Screen Print" at bounding box center [726, 248] width 80 height 25
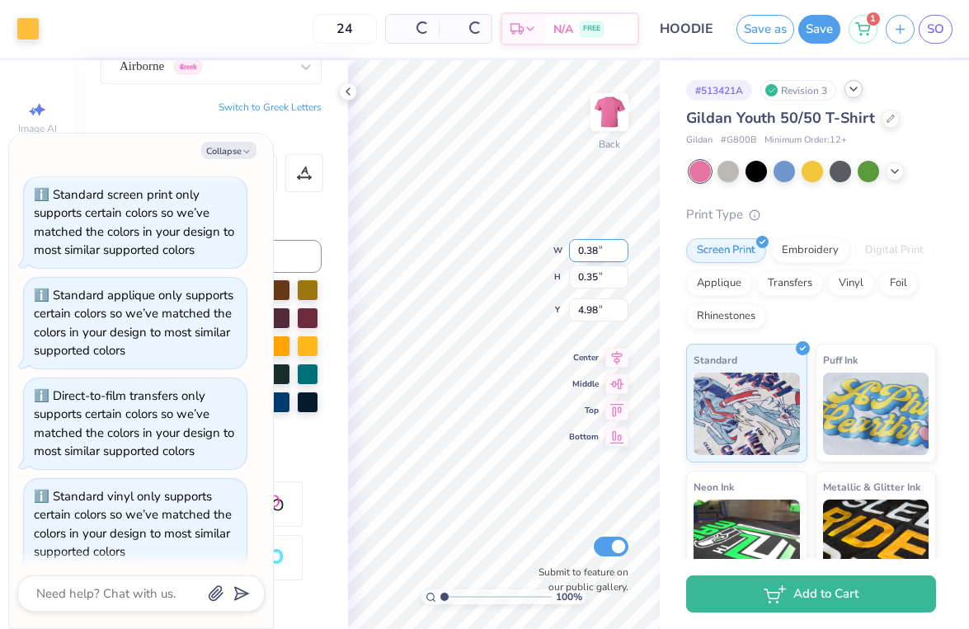
scroll to position [651, 0]
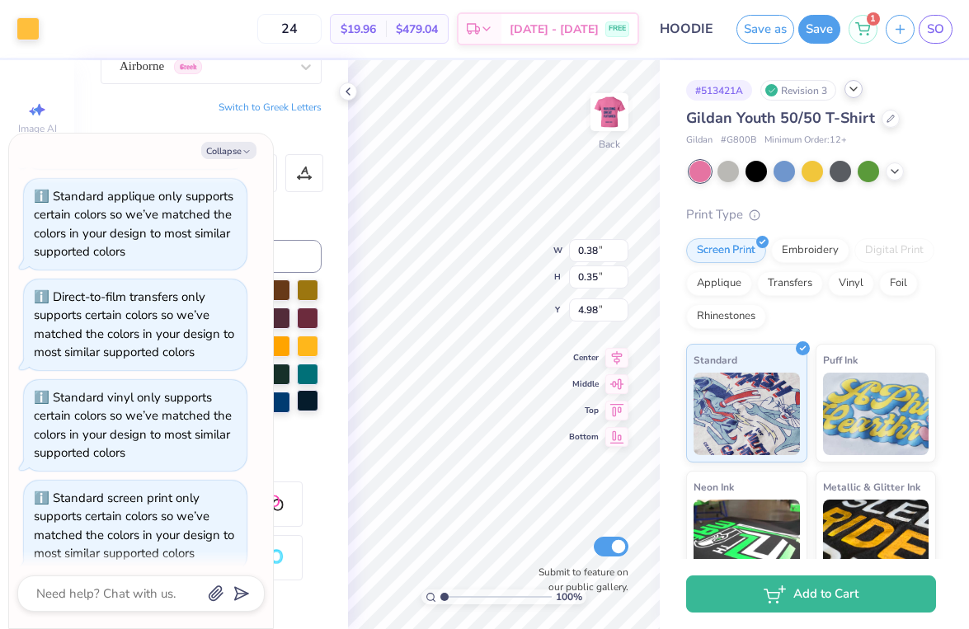
click at [311, 401] on div at bounding box center [307, 400] width 21 height 21
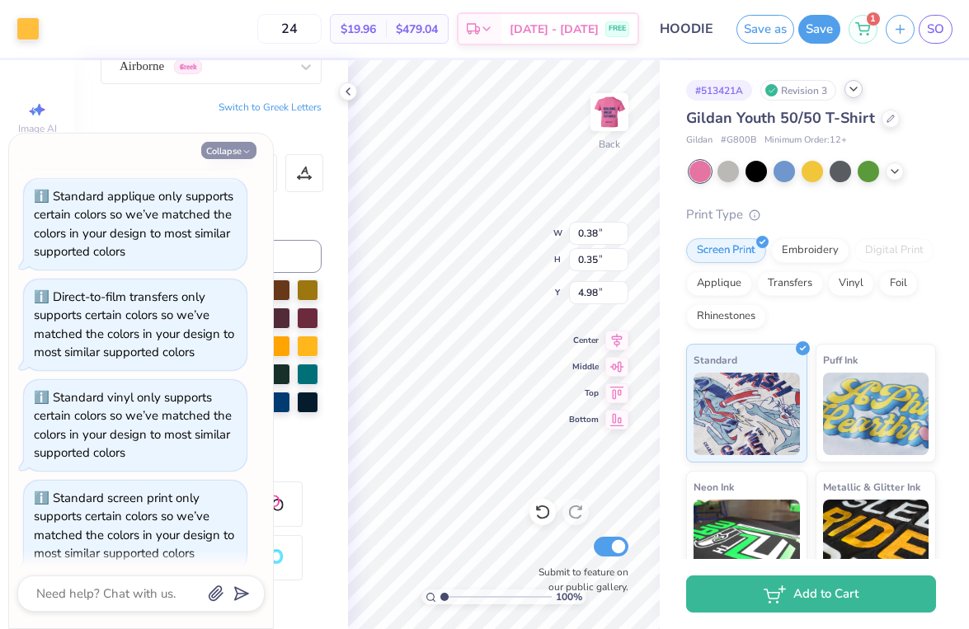
click at [243, 144] on button "Collapse" at bounding box center [228, 150] width 55 height 17
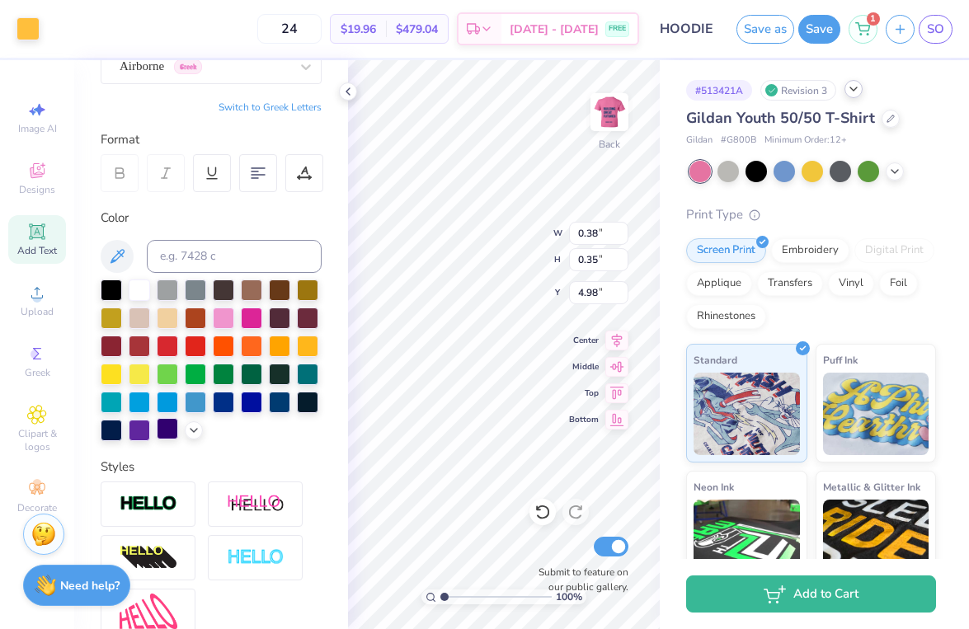
click at [162, 436] on div at bounding box center [167, 428] width 21 height 21
click at [814, 219] on div "Print Type" at bounding box center [811, 214] width 250 height 19
click at [733, 210] on div "Print Type" at bounding box center [811, 214] width 250 height 19
click at [843, 274] on div "Vinyl" at bounding box center [851, 281] width 46 height 25
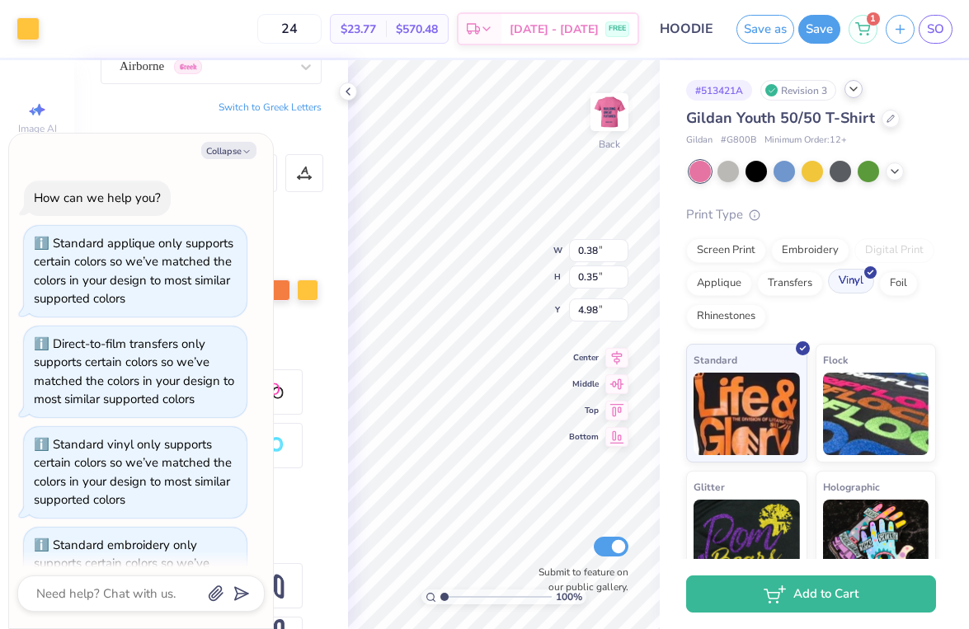
scroll to position [750, 0]
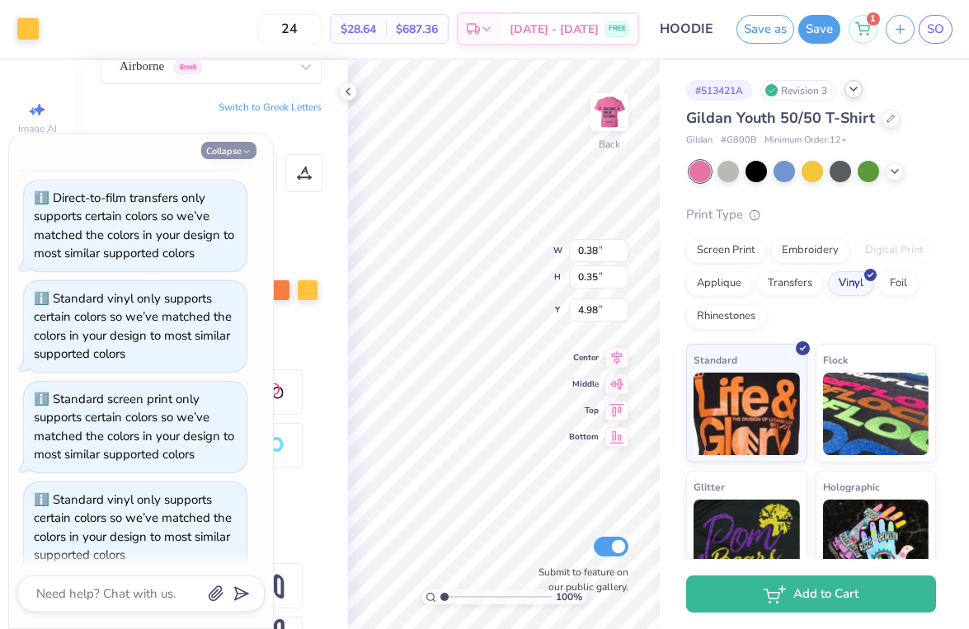
click at [233, 143] on button "Collapse" at bounding box center [228, 150] width 55 height 17
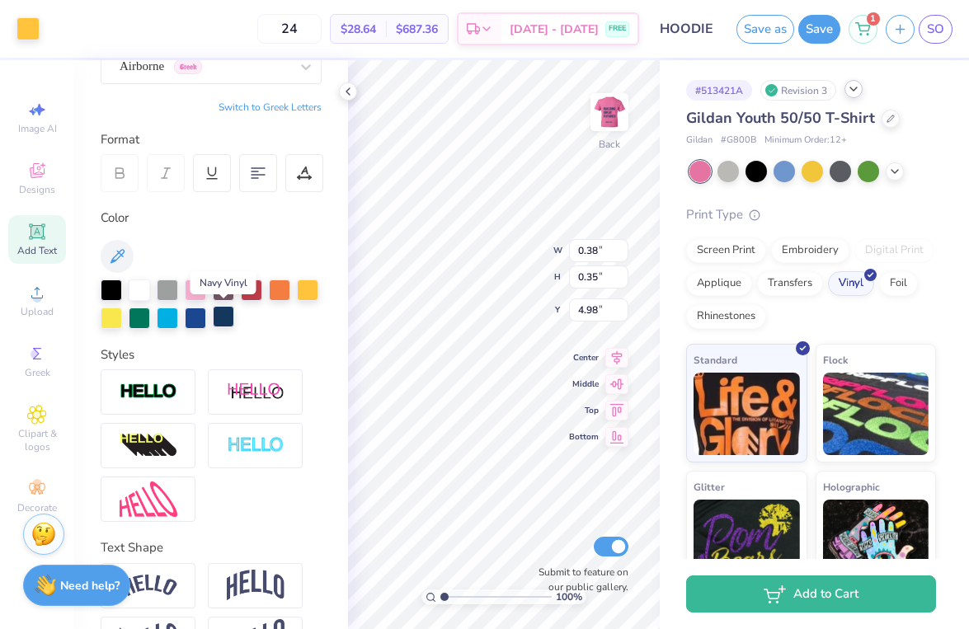
click at [219, 319] on div at bounding box center [223, 316] width 21 height 21
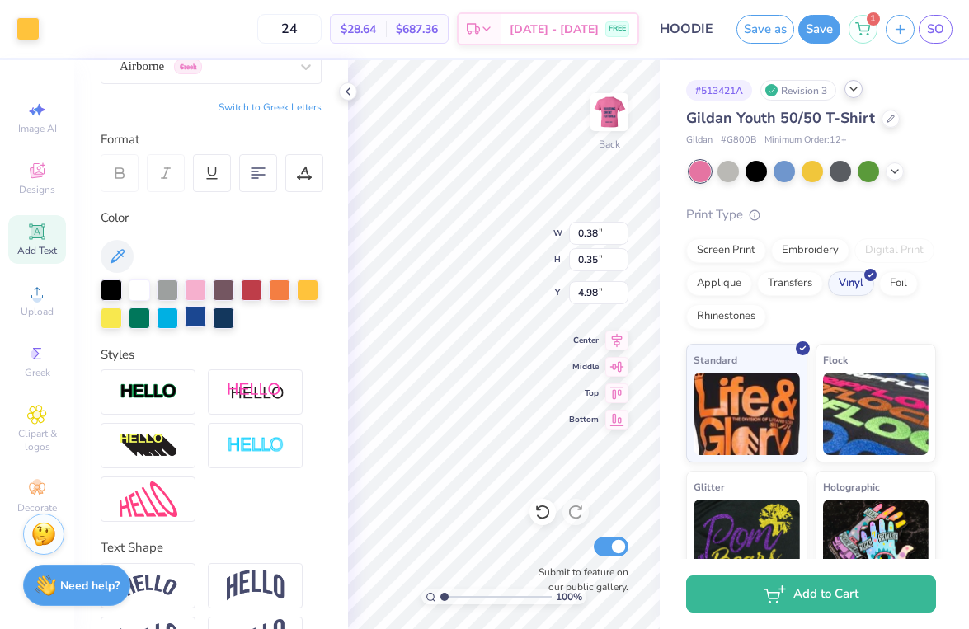
click at [203, 319] on div at bounding box center [195, 316] width 21 height 21
click at [837, 199] on div "Gildan Youth 50/50 T-Shirt Gildan # G800B Minimum Order: 12 + Print Type Screen…" at bounding box center [811, 348] width 250 height 483
click at [724, 247] on div "Screen Print" at bounding box center [726, 248] width 80 height 25
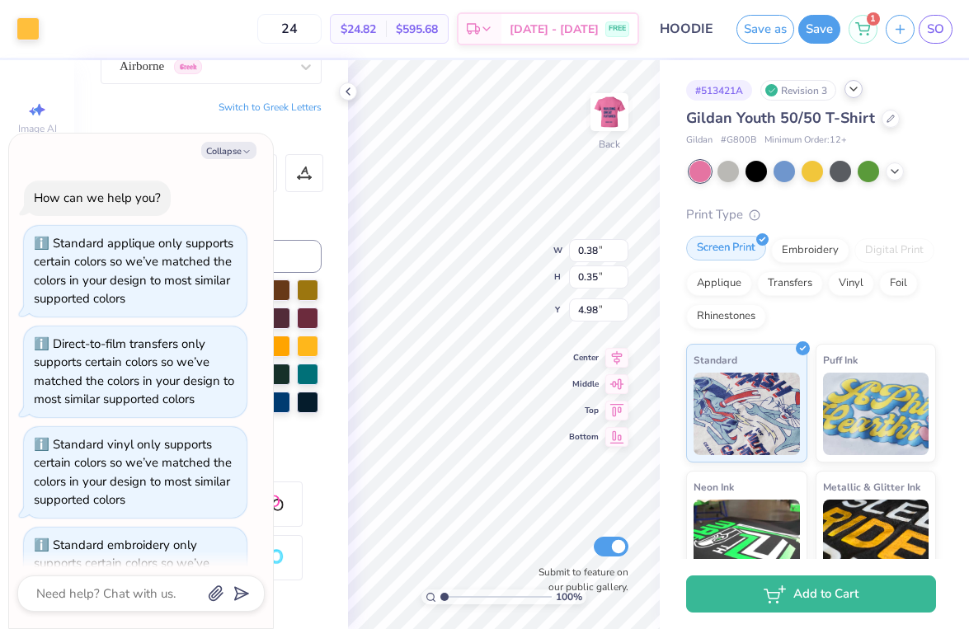
scroll to position [849, 0]
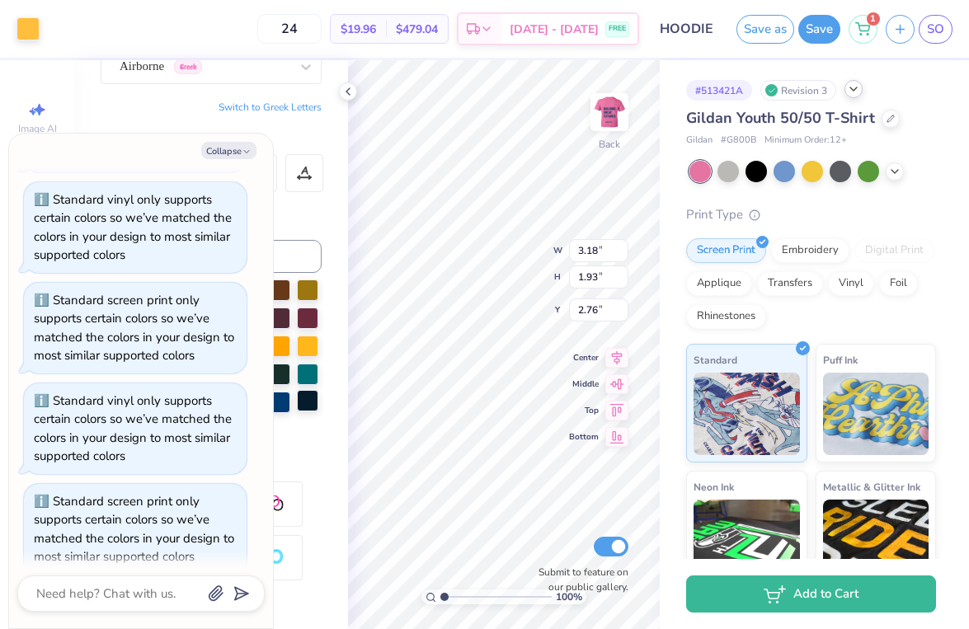
click at [303, 407] on div at bounding box center [307, 400] width 21 height 21
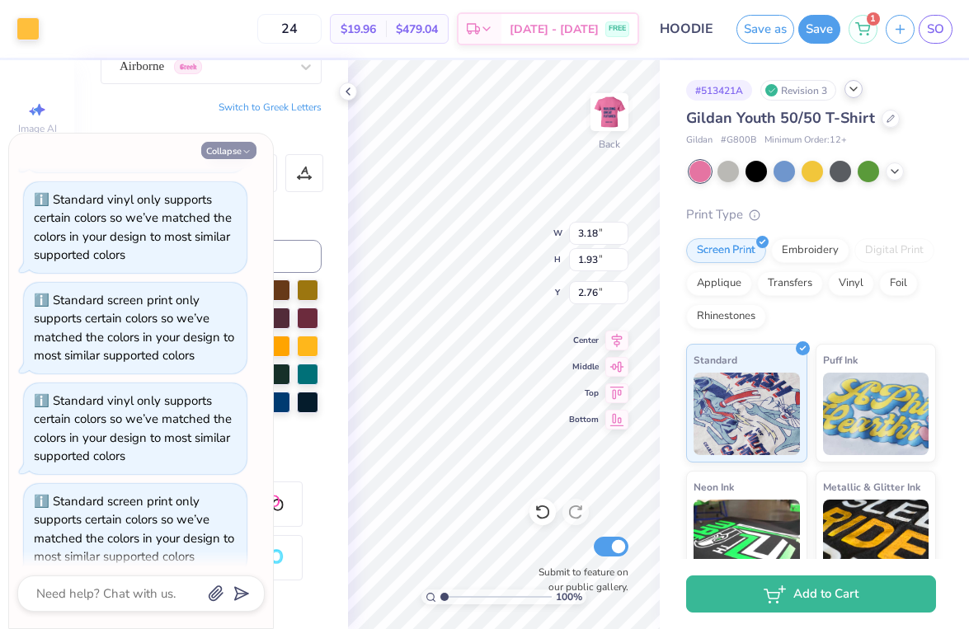
click at [245, 152] on icon "button" at bounding box center [247, 152] width 10 height 10
type textarea "x"
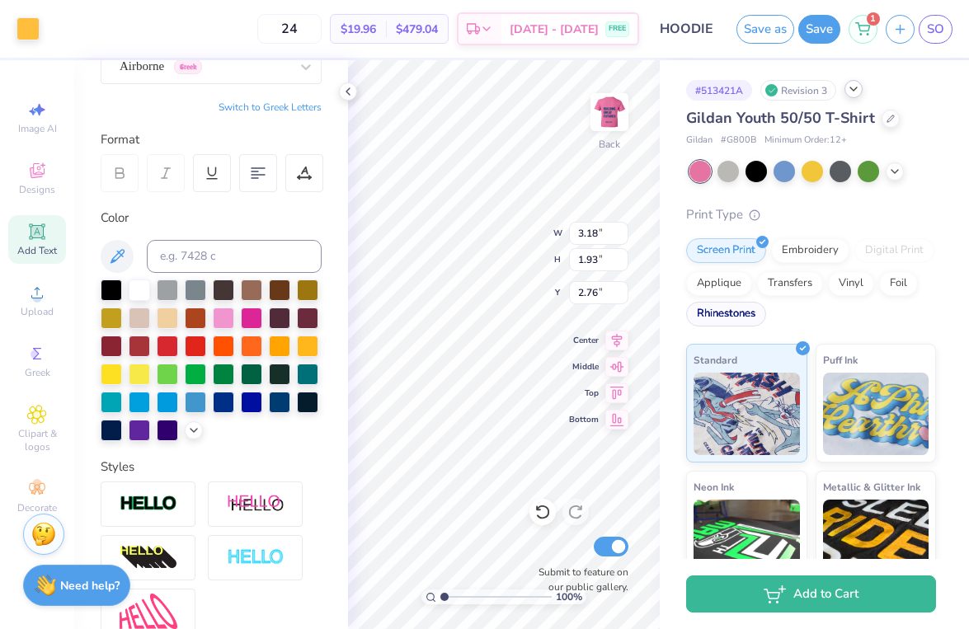
scroll to position [0, 0]
click at [888, 121] on div at bounding box center [891, 117] width 18 height 18
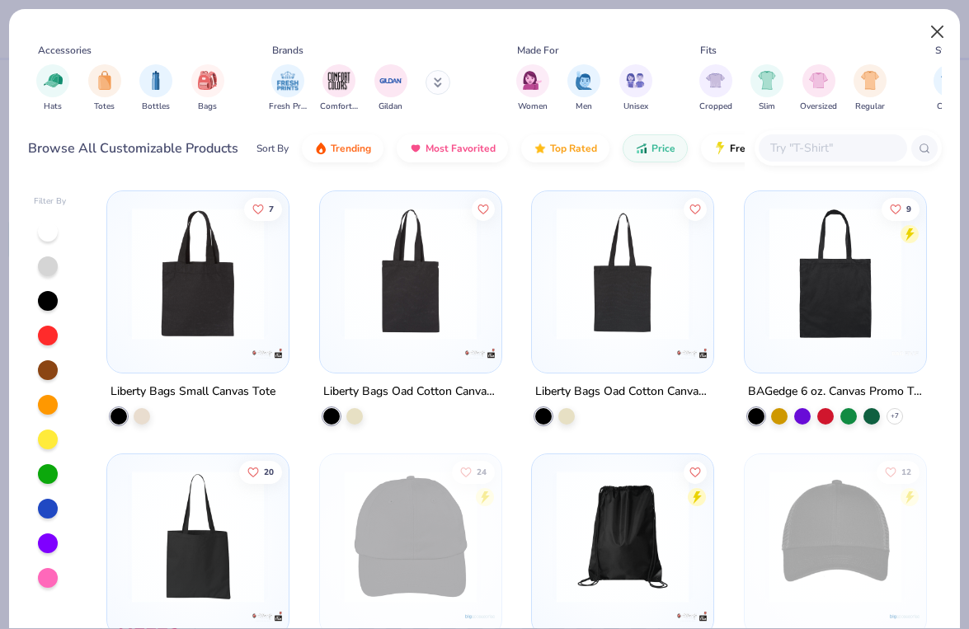
scroll to position [0, 576]
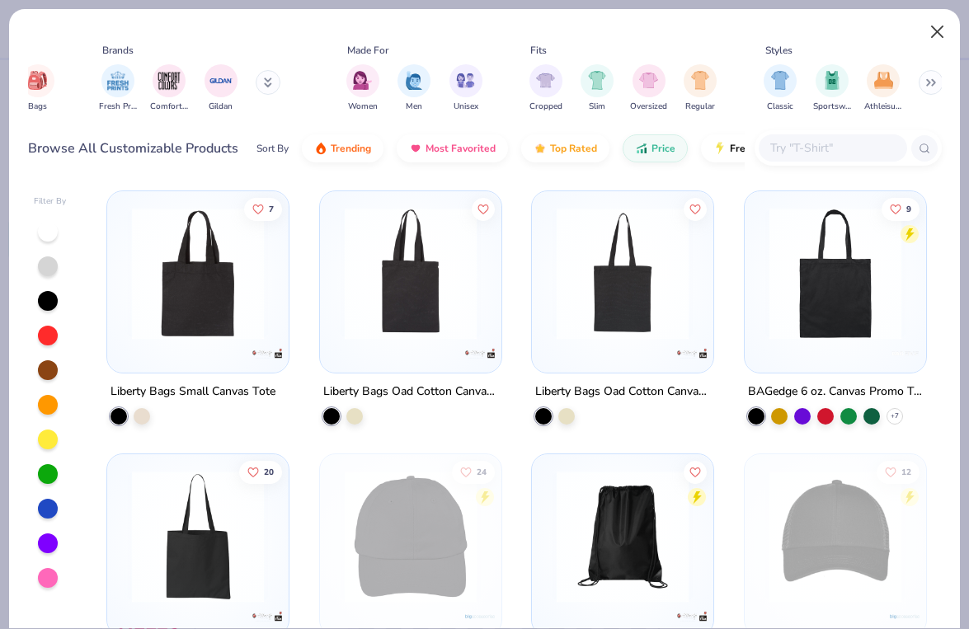
click at [939, 31] on button "Close" at bounding box center [937, 31] width 31 height 31
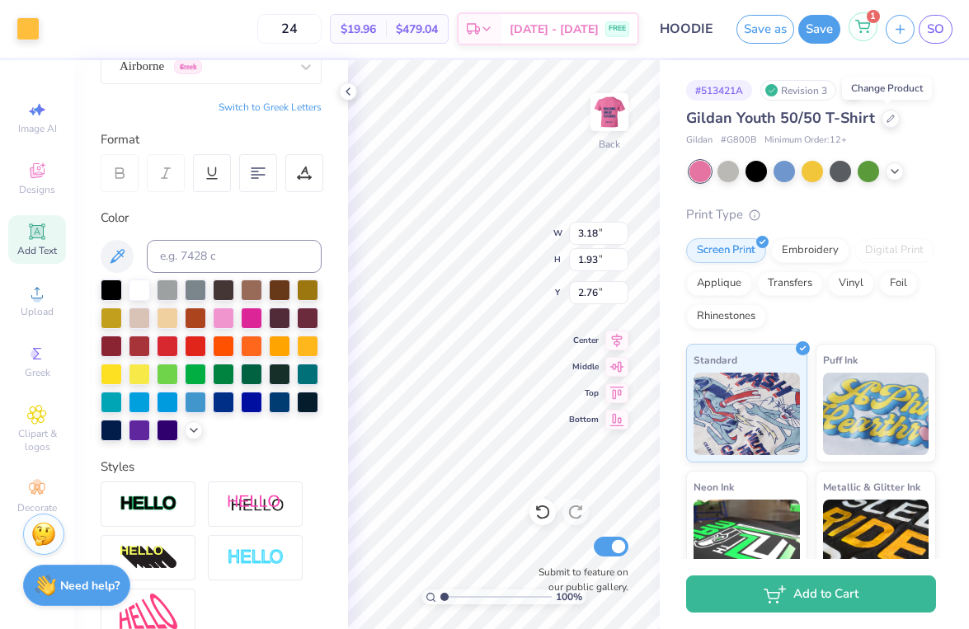
click at [866, 34] on div "1" at bounding box center [863, 26] width 29 height 29
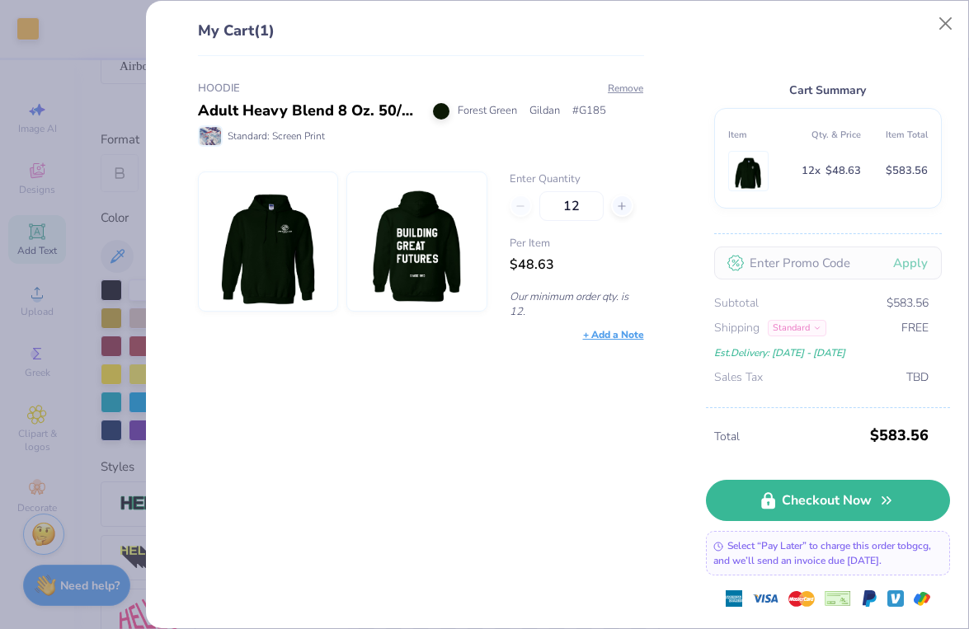
click at [441, 247] on img at bounding box center [417, 241] width 115 height 139
click at [937, 21] on button "Close" at bounding box center [945, 23] width 31 height 31
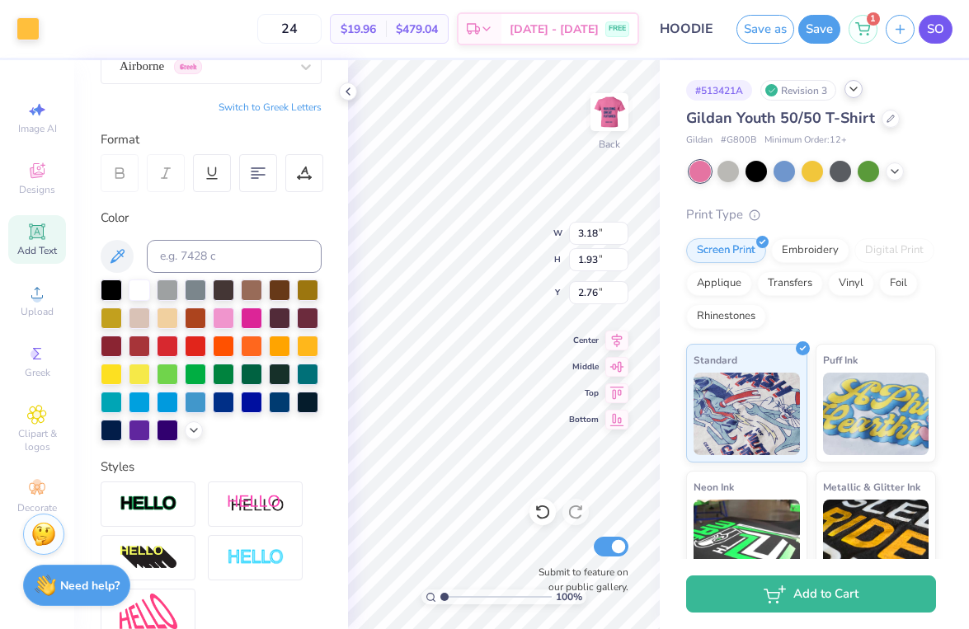
click at [937, 23] on span "SO" at bounding box center [935, 29] width 17 height 19
